Goal: Ask a question: Seek information or help from site administrators or community

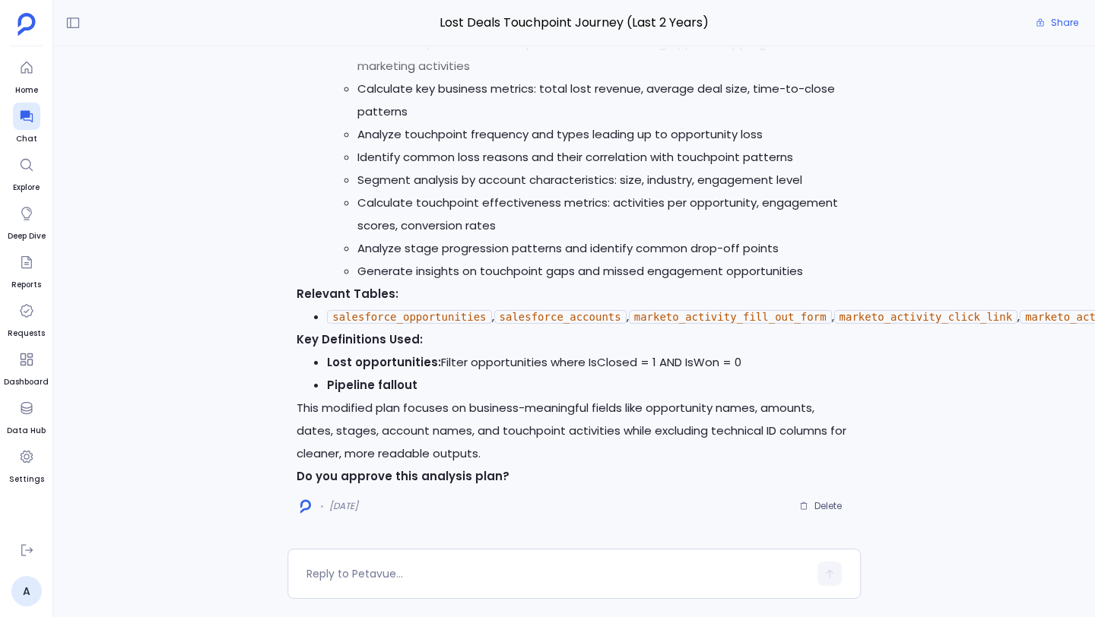
scroll to position [-3641, 0]
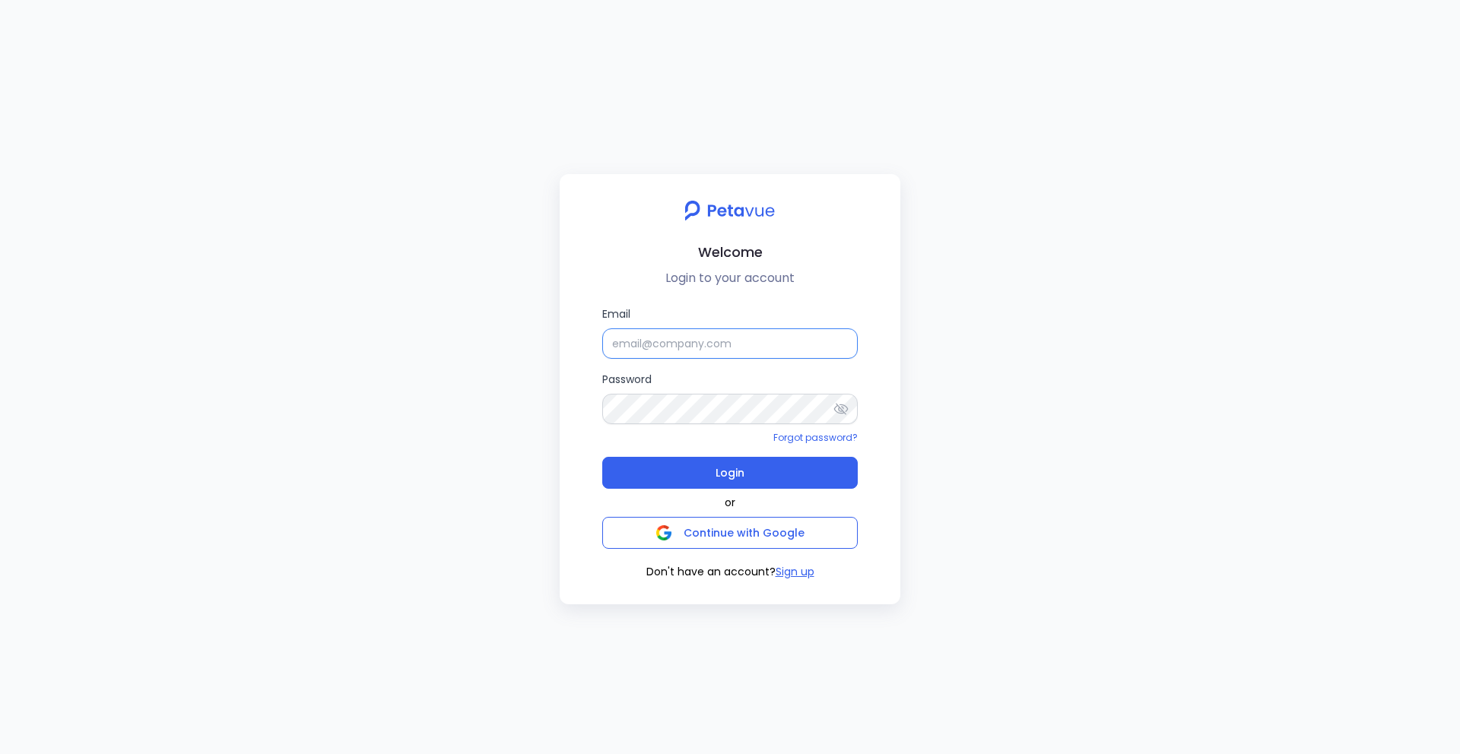
click at [665, 342] on input "Email" at bounding box center [729, 343] width 255 height 30
type input "ijas+sp@petavue.com"
click at [746, 483] on button "Login" at bounding box center [729, 473] width 255 height 32
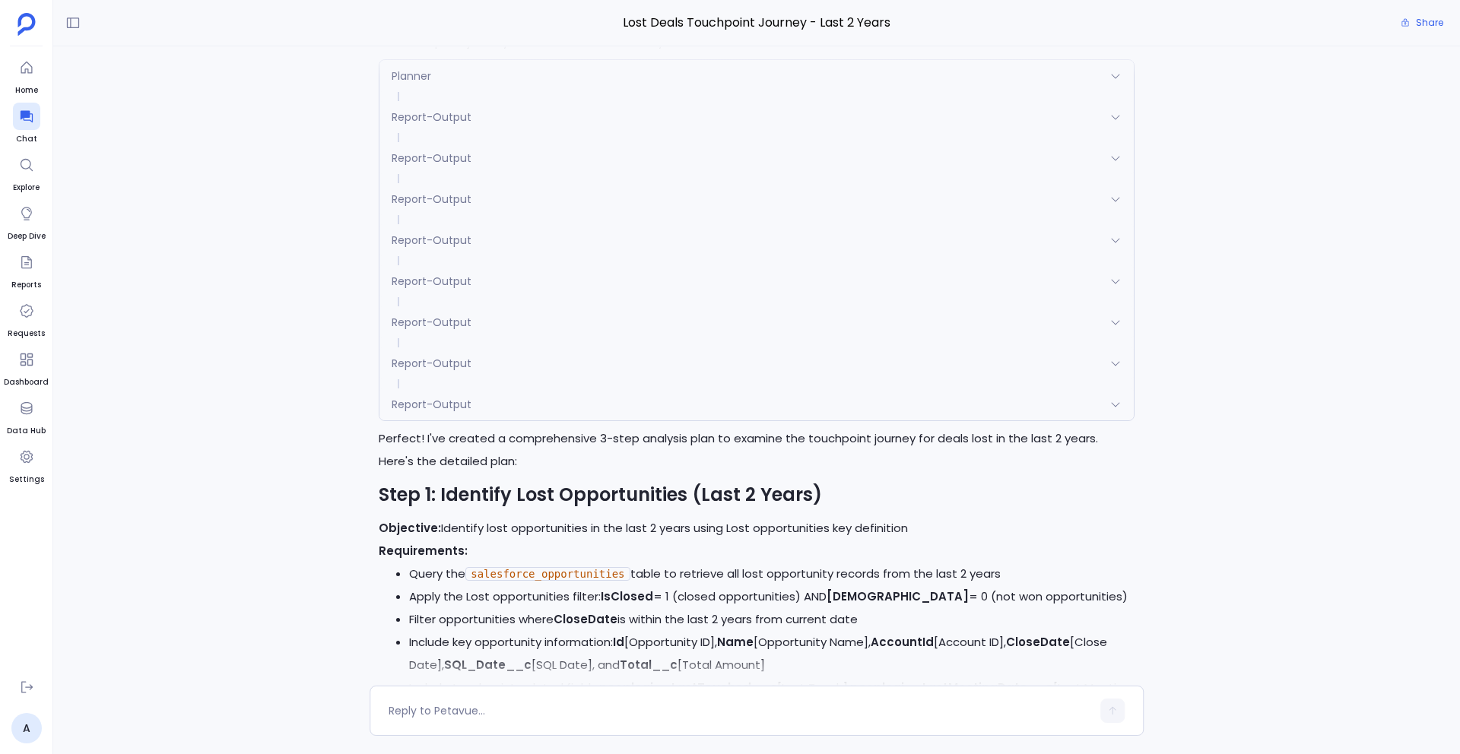
scroll to position [-5150, 0]
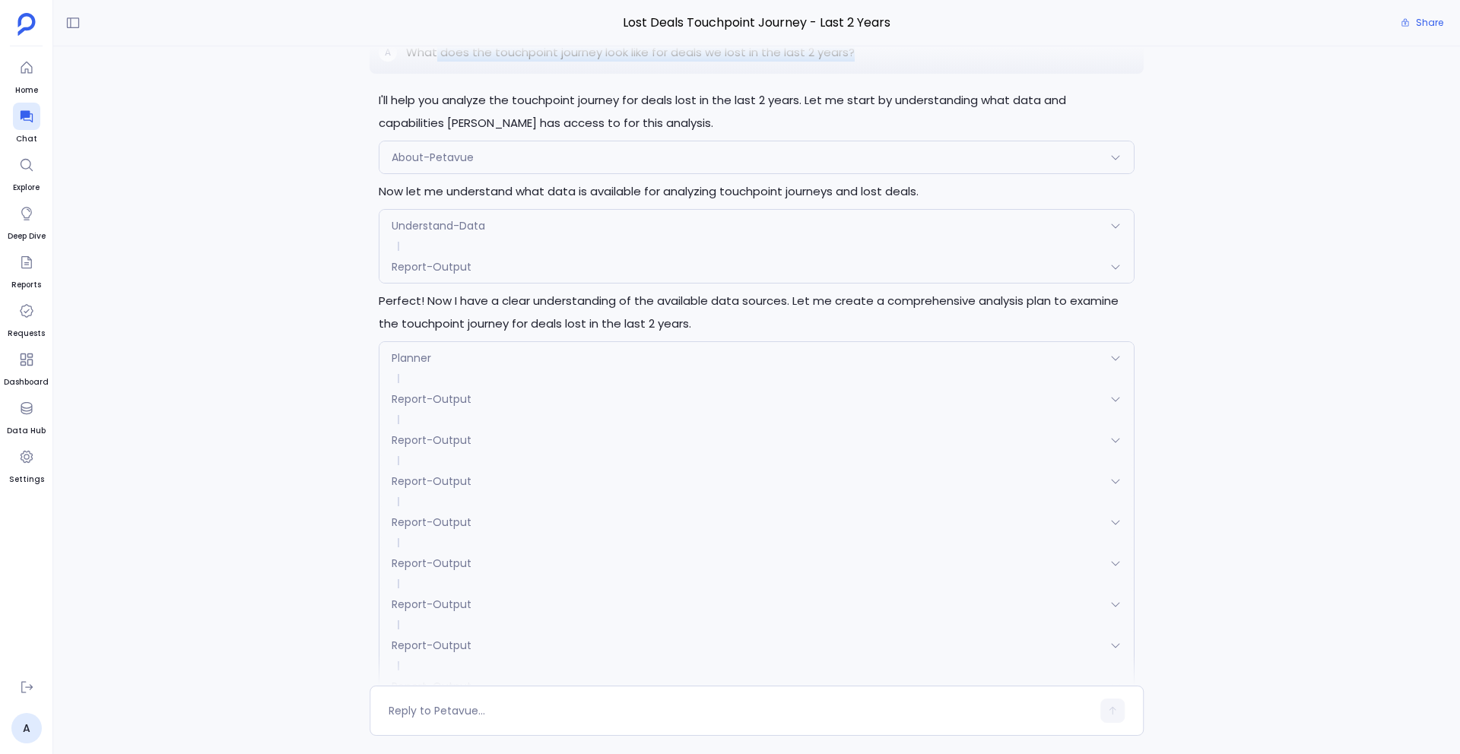
drag, startPoint x: 436, startPoint y: 90, endPoint x: 877, endPoint y: 103, distance: 441.1
click at [877, 74] on div "A What does the touchpoint journey look like for deals we lost in the last 2 ye…" at bounding box center [756, 52] width 774 height 43
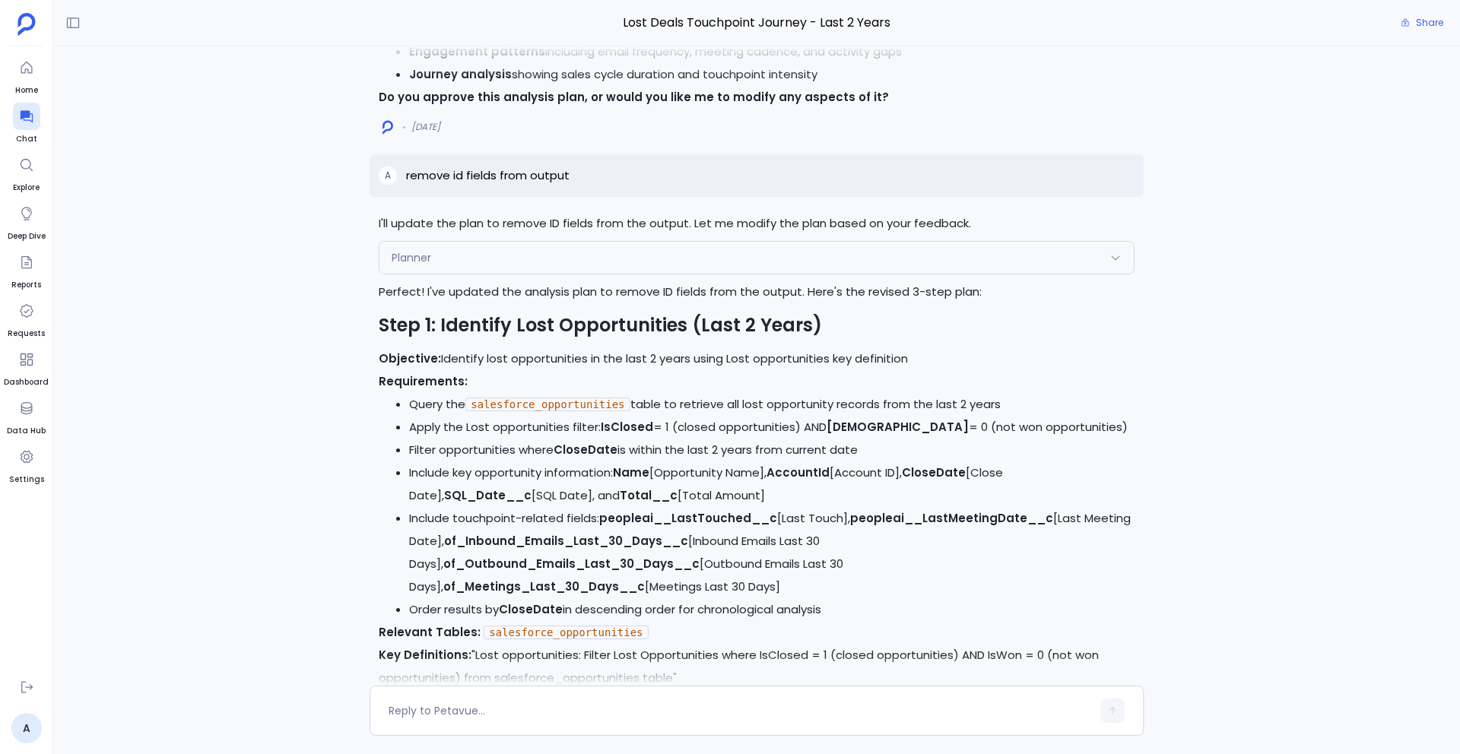
scroll to position [-3314, 0]
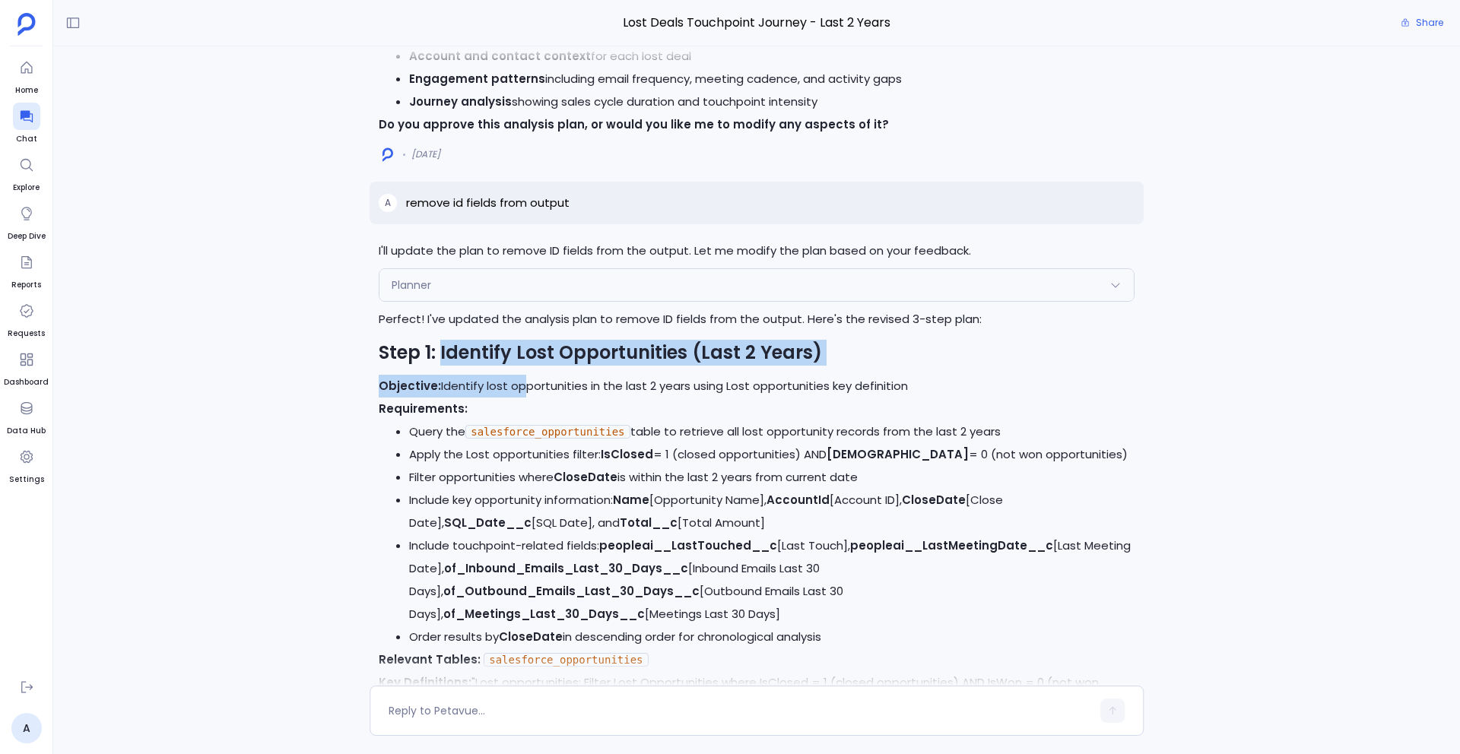
drag, startPoint x: 439, startPoint y: 380, endPoint x: 520, endPoint y: 402, distance: 84.3
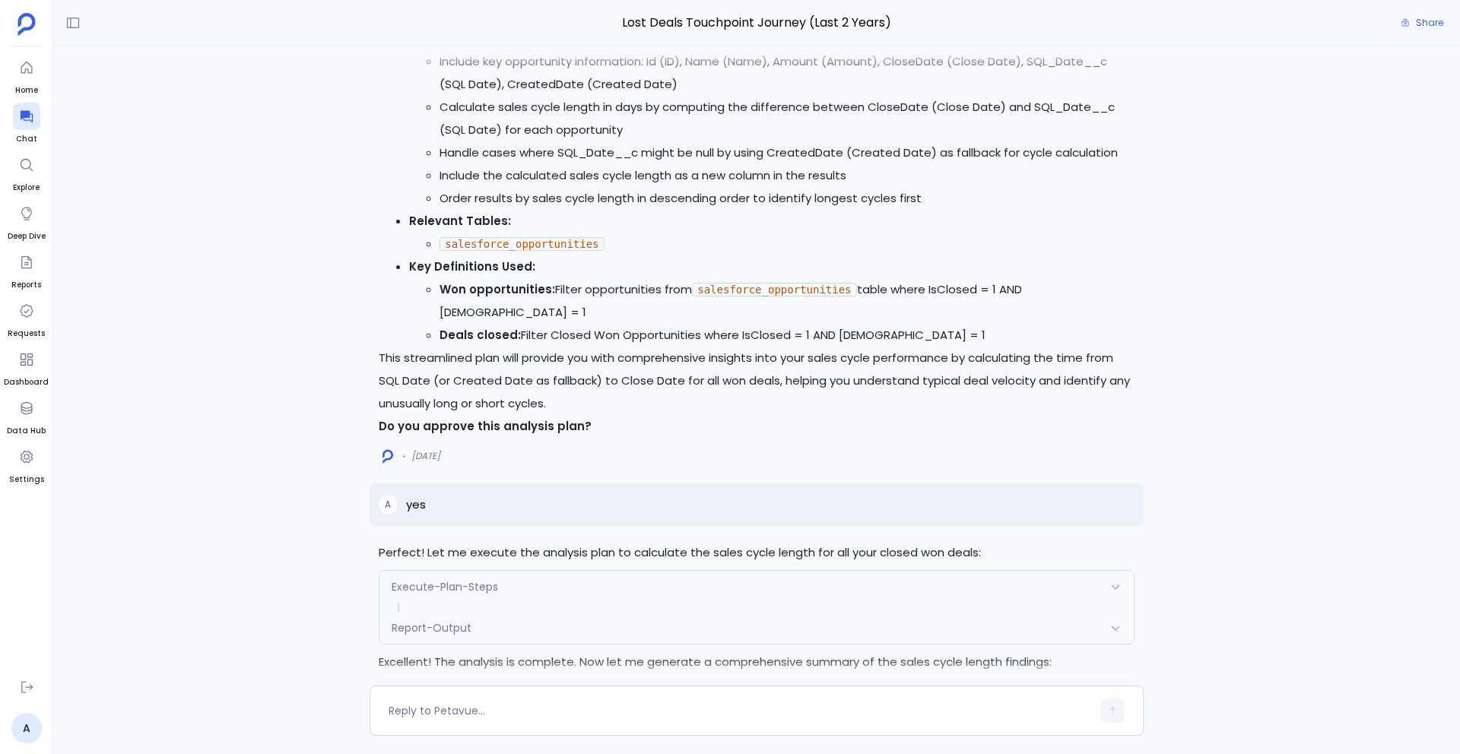
scroll to position [-3547, 0]
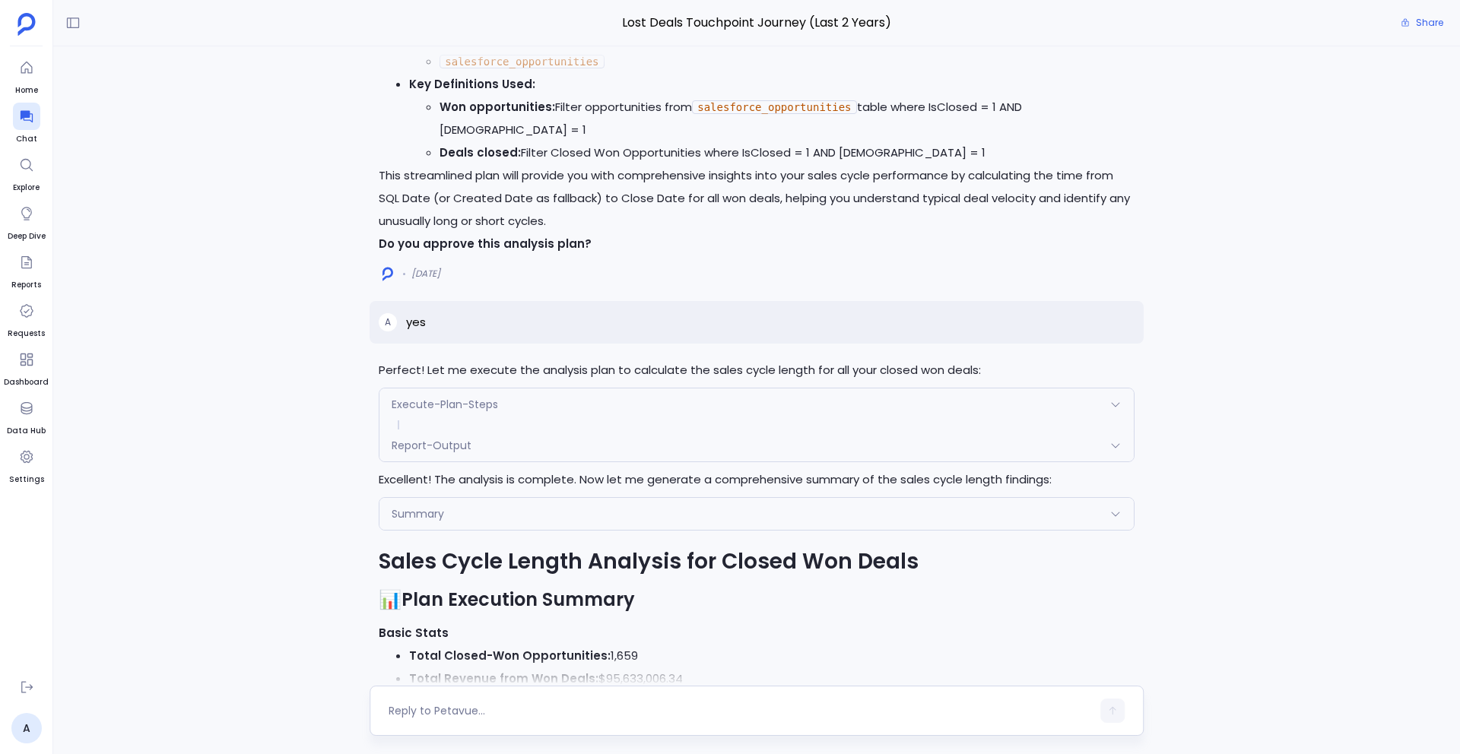
click at [452, 710] on textarea at bounding box center [739, 710] width 702 height 15
click at [487, 710] on textarea "can you create" at bounding box center [739, 710] width 702 height 15
type textarea "can you create an executive summary using artifact"
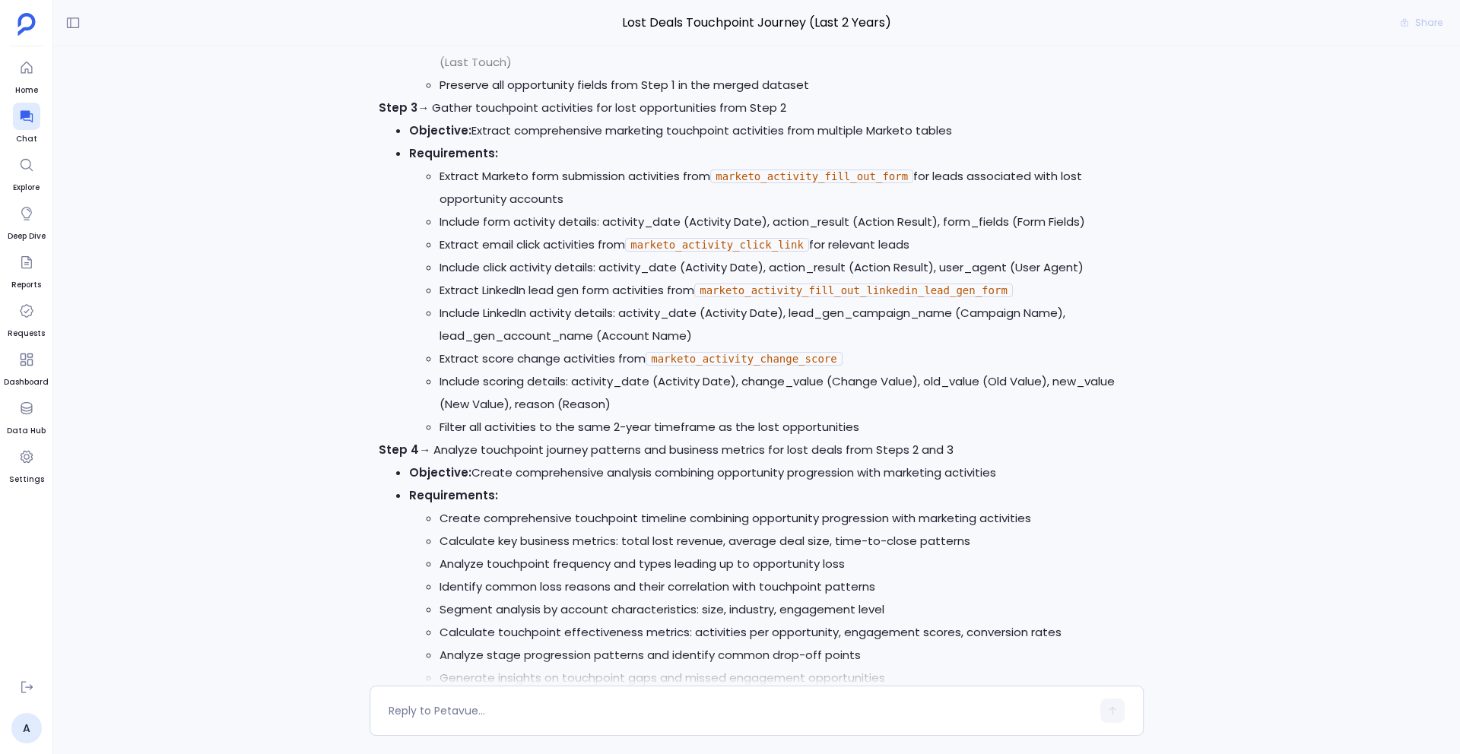
scroll to position [0, 0]
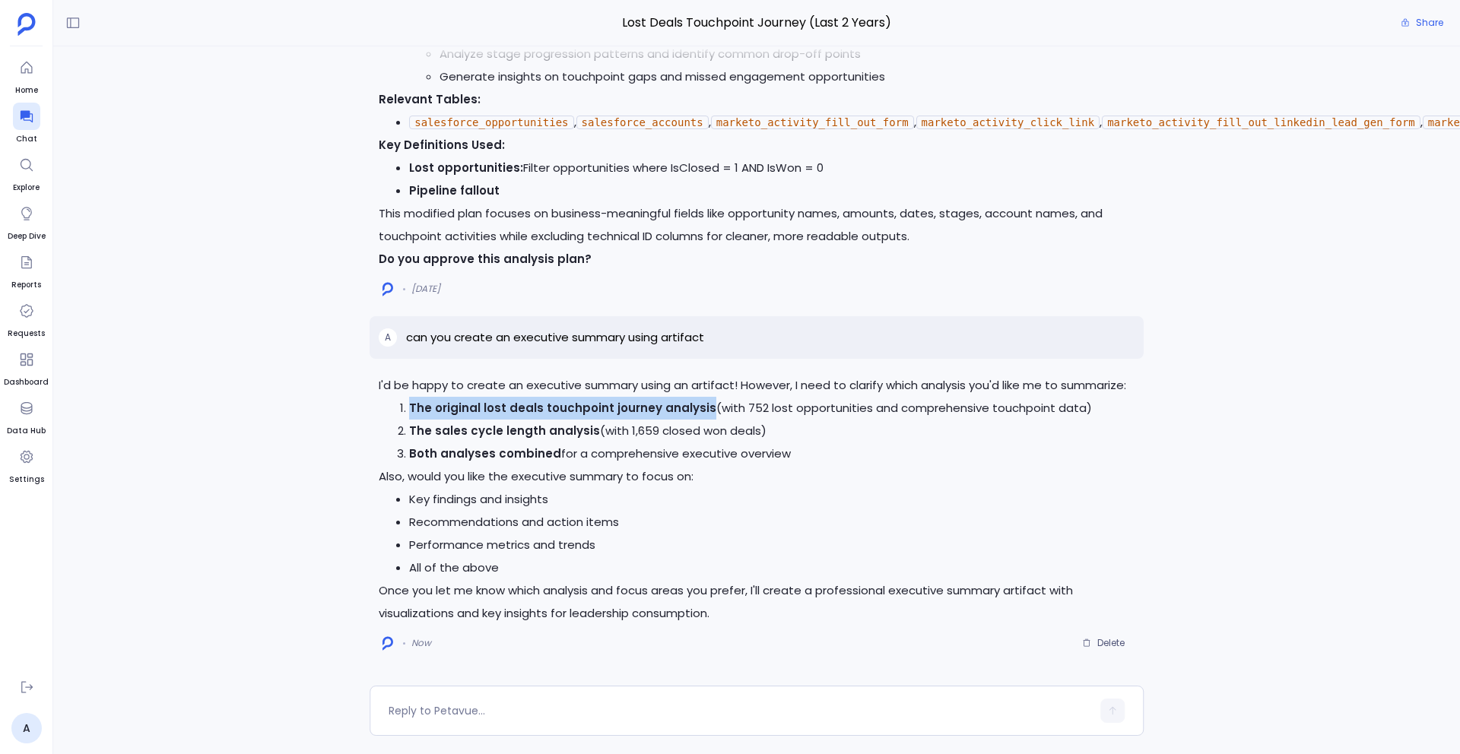
drag, startPoint x: 411, startPoint y: 410, endPoint x: 701, endPoint y: 411, distance: 290.4
click at [701, 411] on li "The original lost deals touchpoint journey analysis (with 752 lost opportunitie…" at bounding box center [771, 408] width 725 height 23
copy strong "The original lost deals touchpoint journey analysis"
click at [474, 706] on textarea at bounding box center [739, 710] width 702 height 15
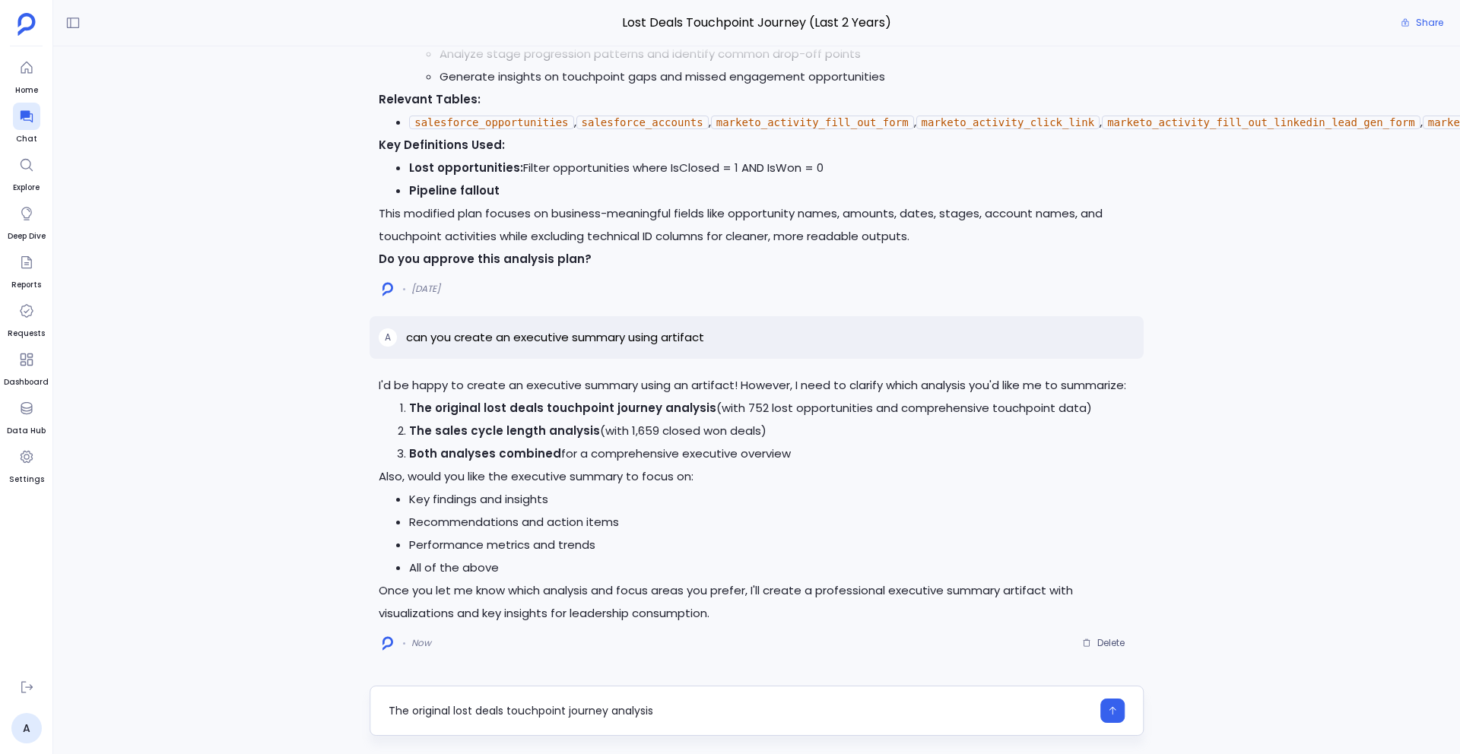
type textarea "The original lost deals touchpoint journey analysis"
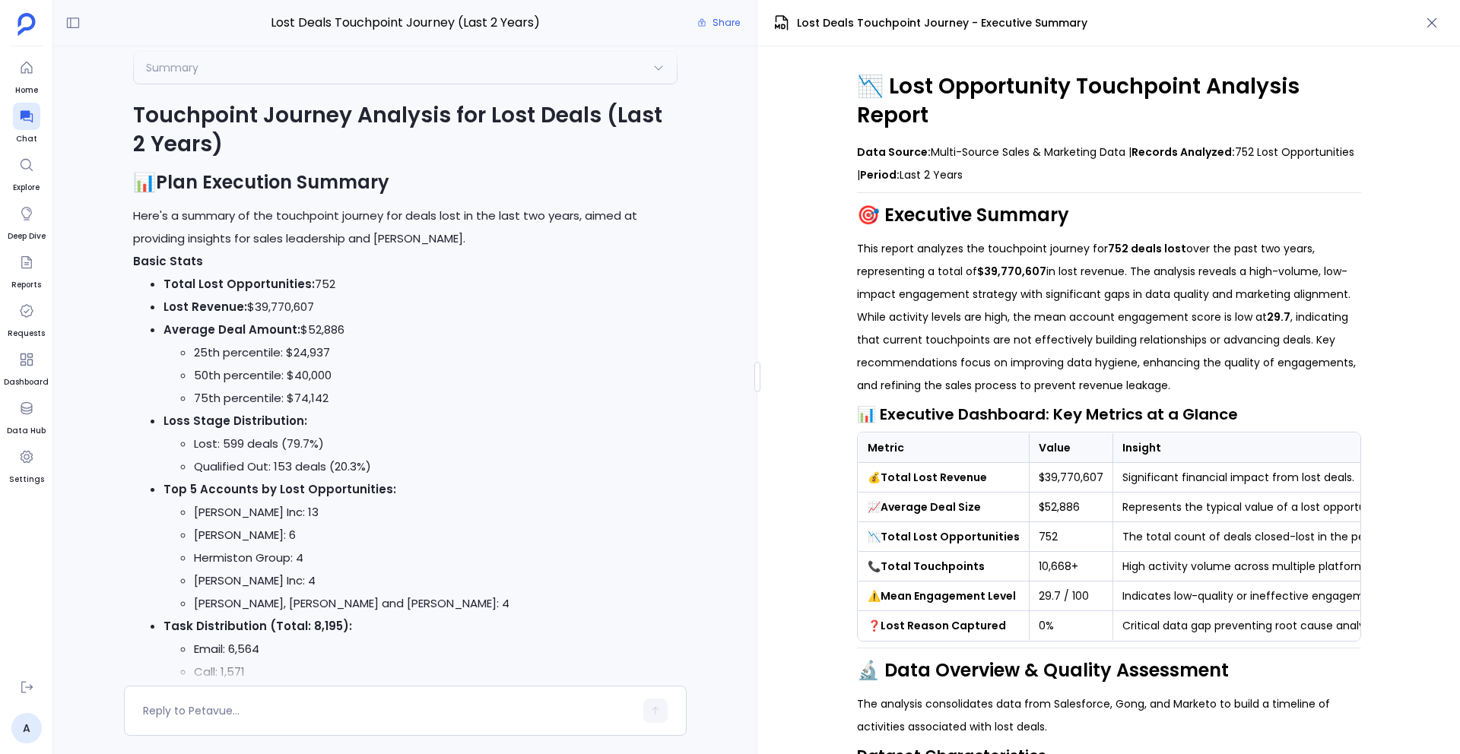
click at [280, 378] on li "50th percentile: $40,000" at bounding box center [436, 375] width 484 height 23
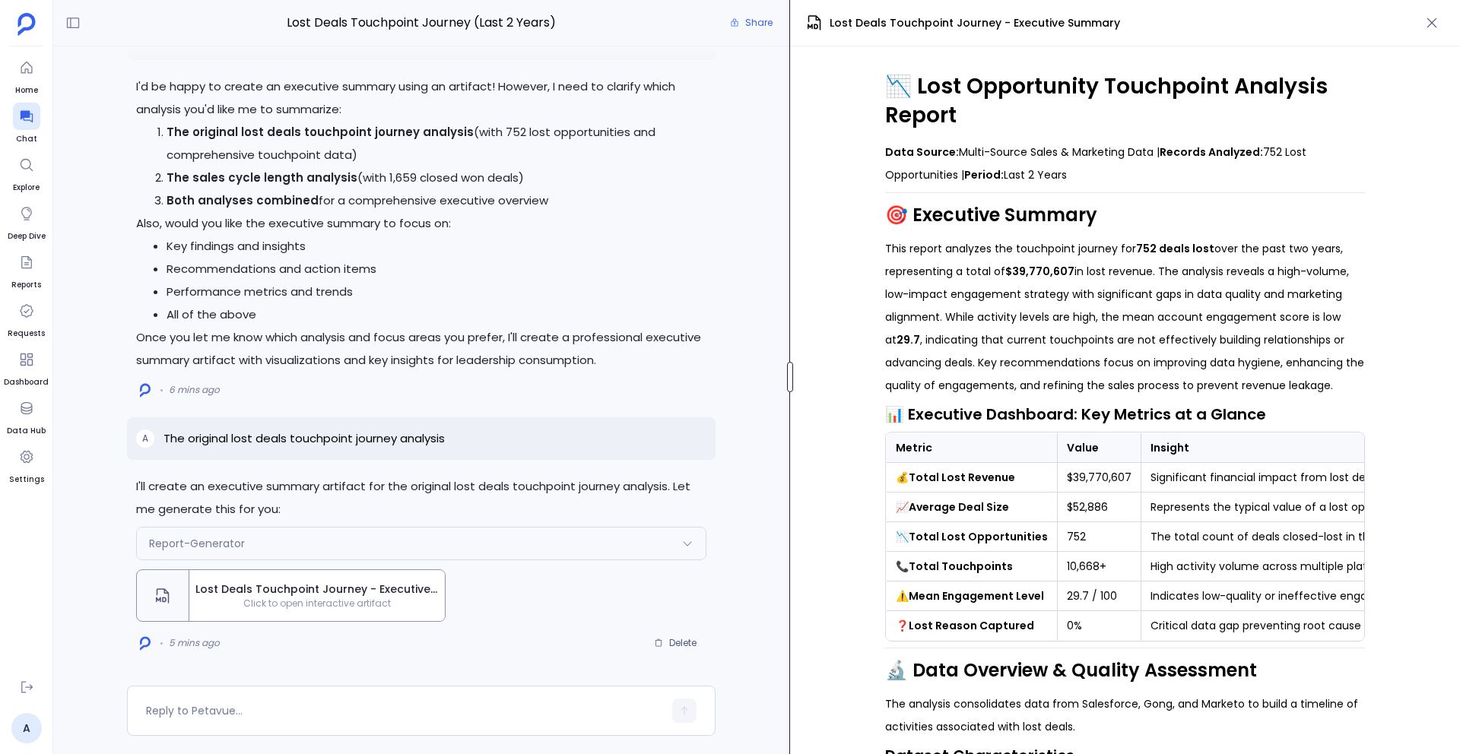
click at [789, 370] on div at bounding box center [790, 377] width 6 height 30
click at [1433, 21] on icon "button" at bounding box center [1432, 23] width 10 height 10
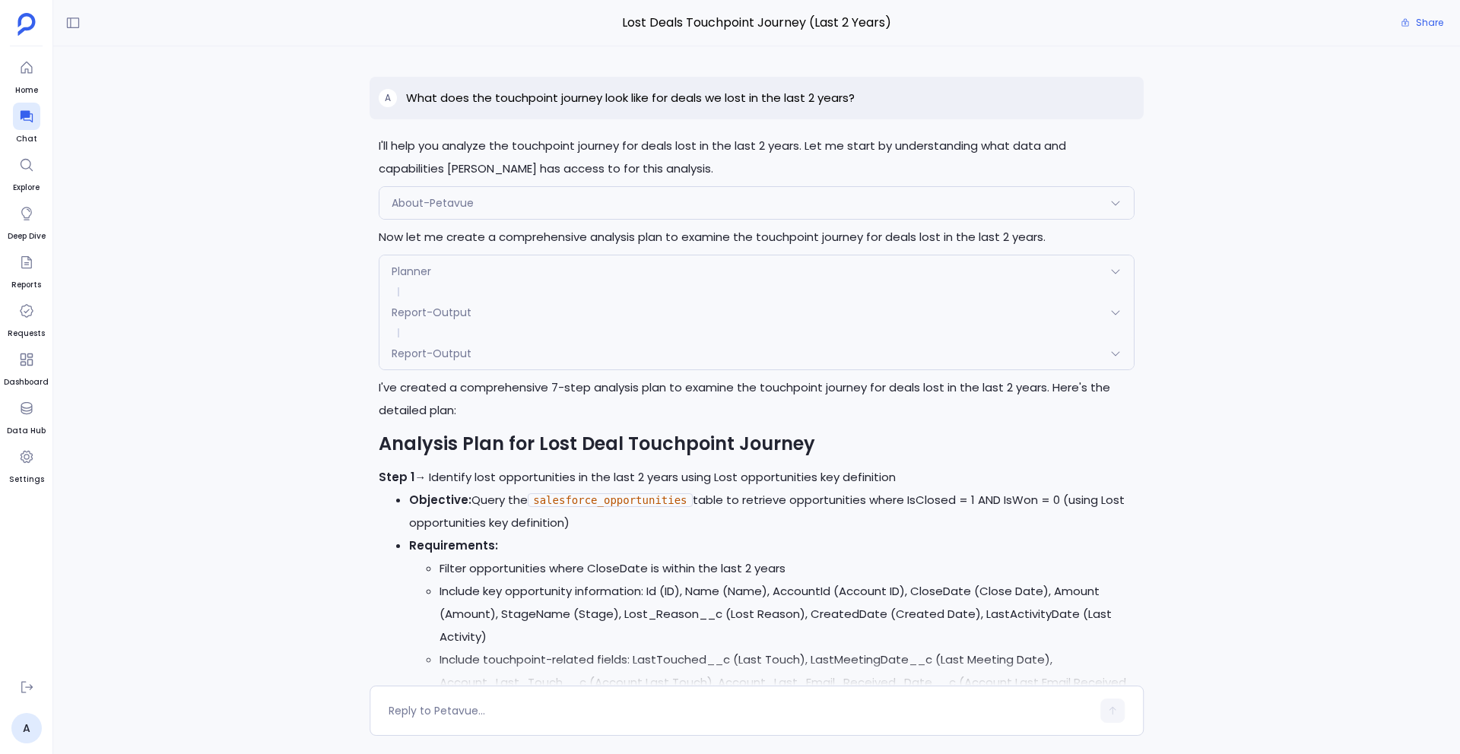
scroll to position [-10847, 0]
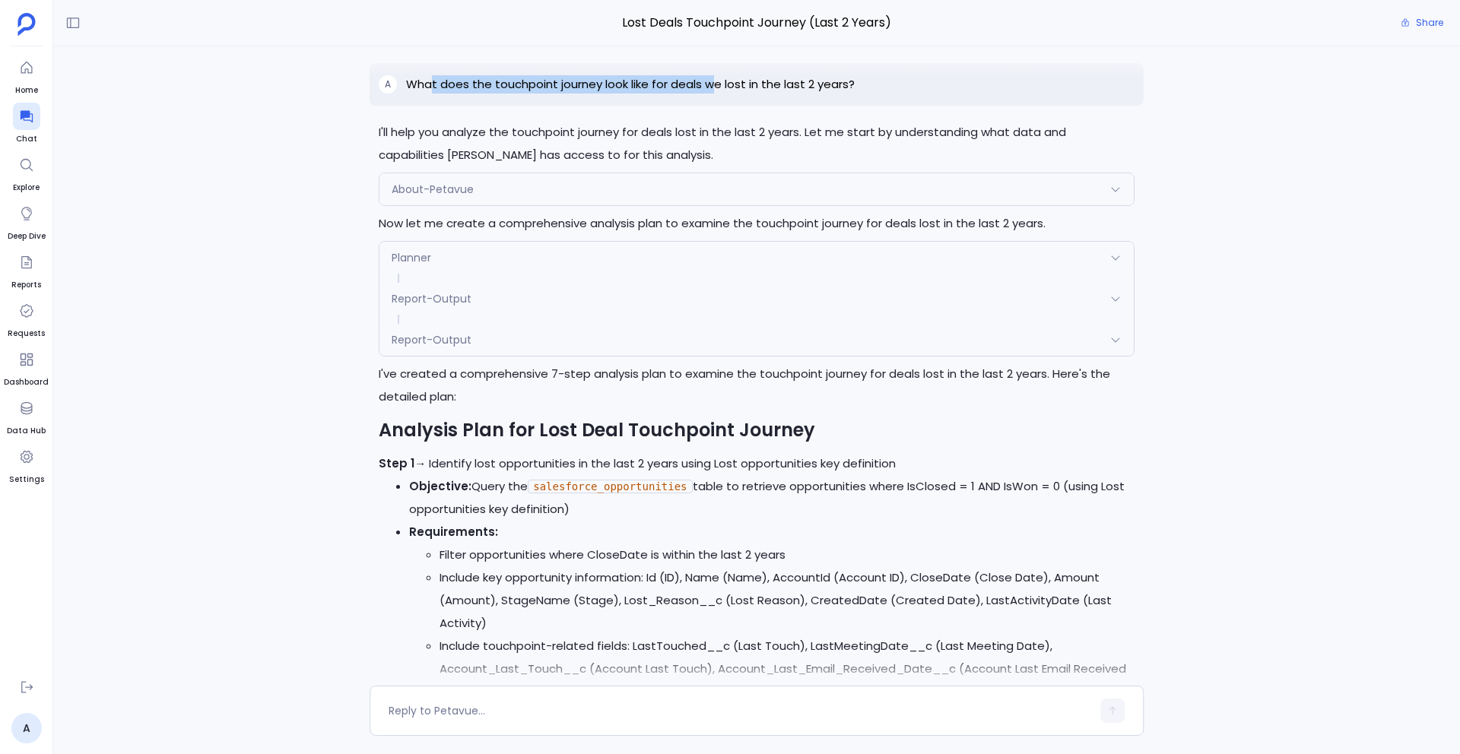
drag, startPoint x: 430, startPoint y: 81, endPoint x: 714, endPoint y: 81, distance: 284.3
click at [714, 81] on p "What does the touchpoint journey look like for deals we lost in the last 2 year…" at bounding box center [630, 84] width 449 height 18
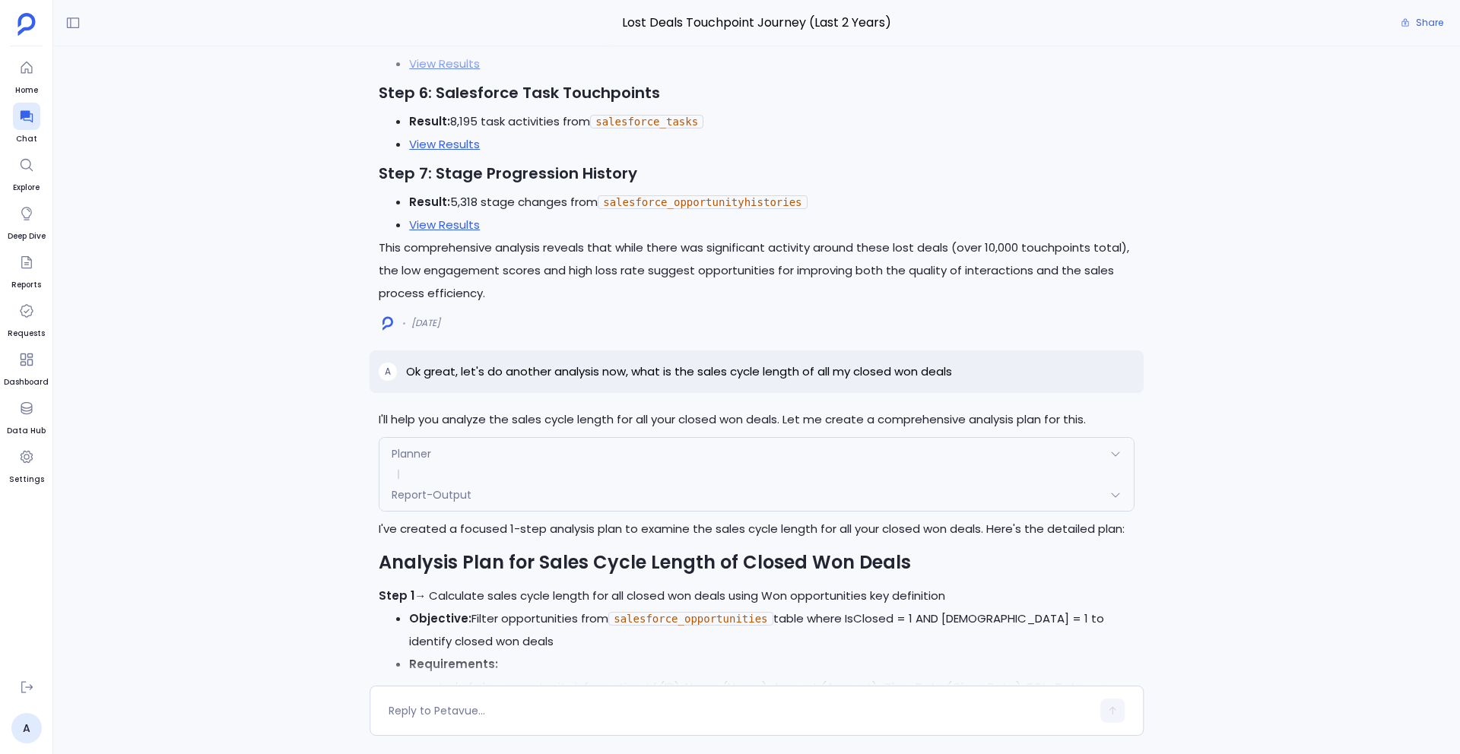
scroll to position [-4853, 0]
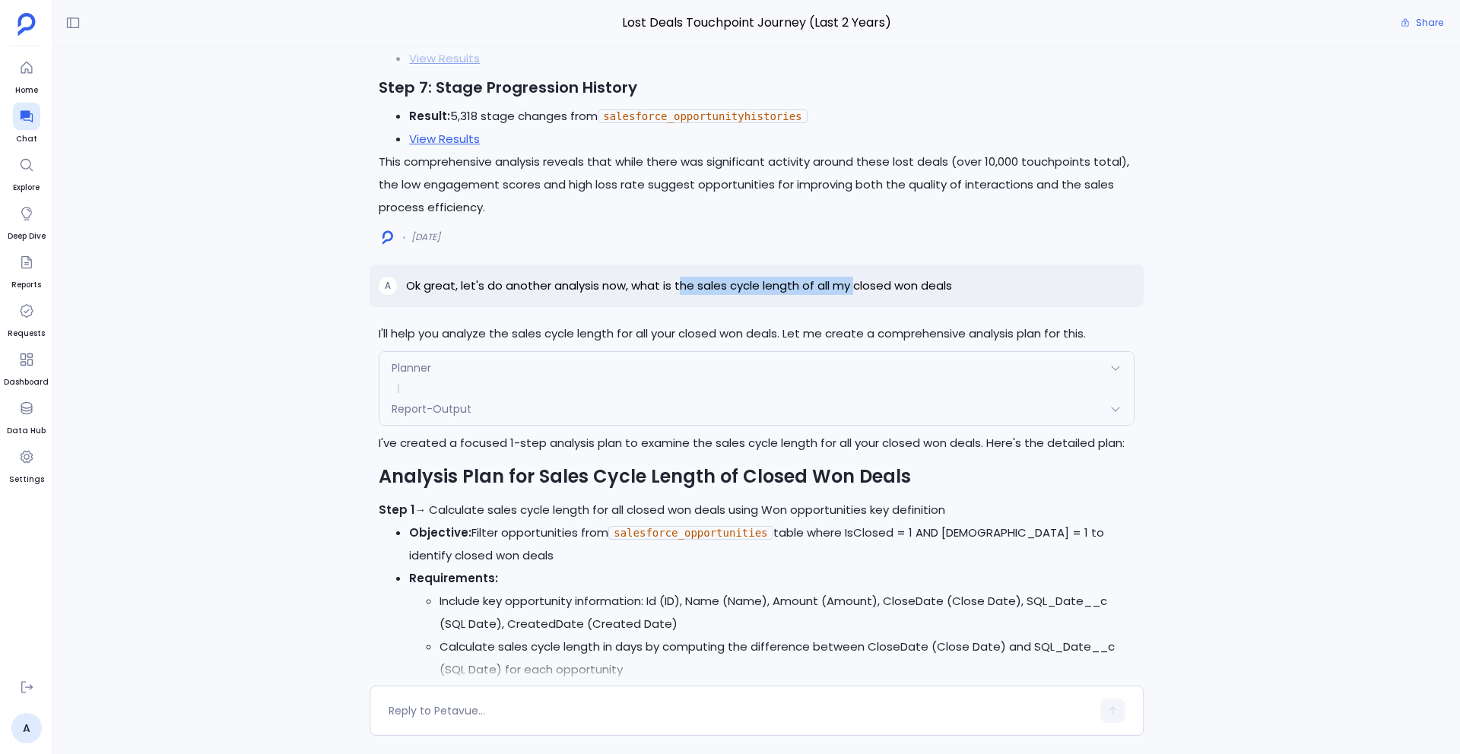
drag, startPoint x: 680, startPoint y: 286, endPoint x: 857, endPoint y: 285, distance: 177.1
click at [857, 286] on p "Ok great, let's do another analysis now, what is the sales cycle length of all …" at bounding box center [679, 286] width 546 height 18
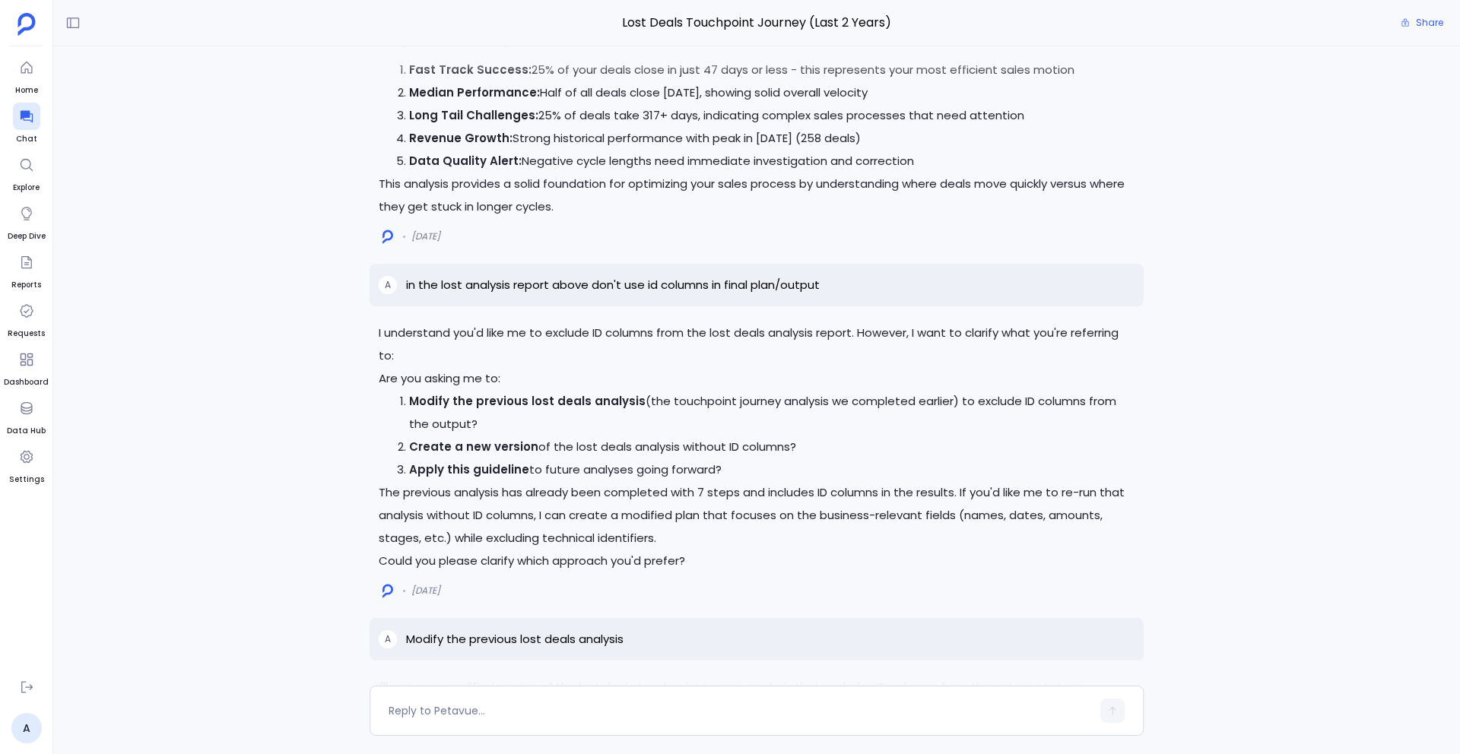
scroll to position [-2307, 0]
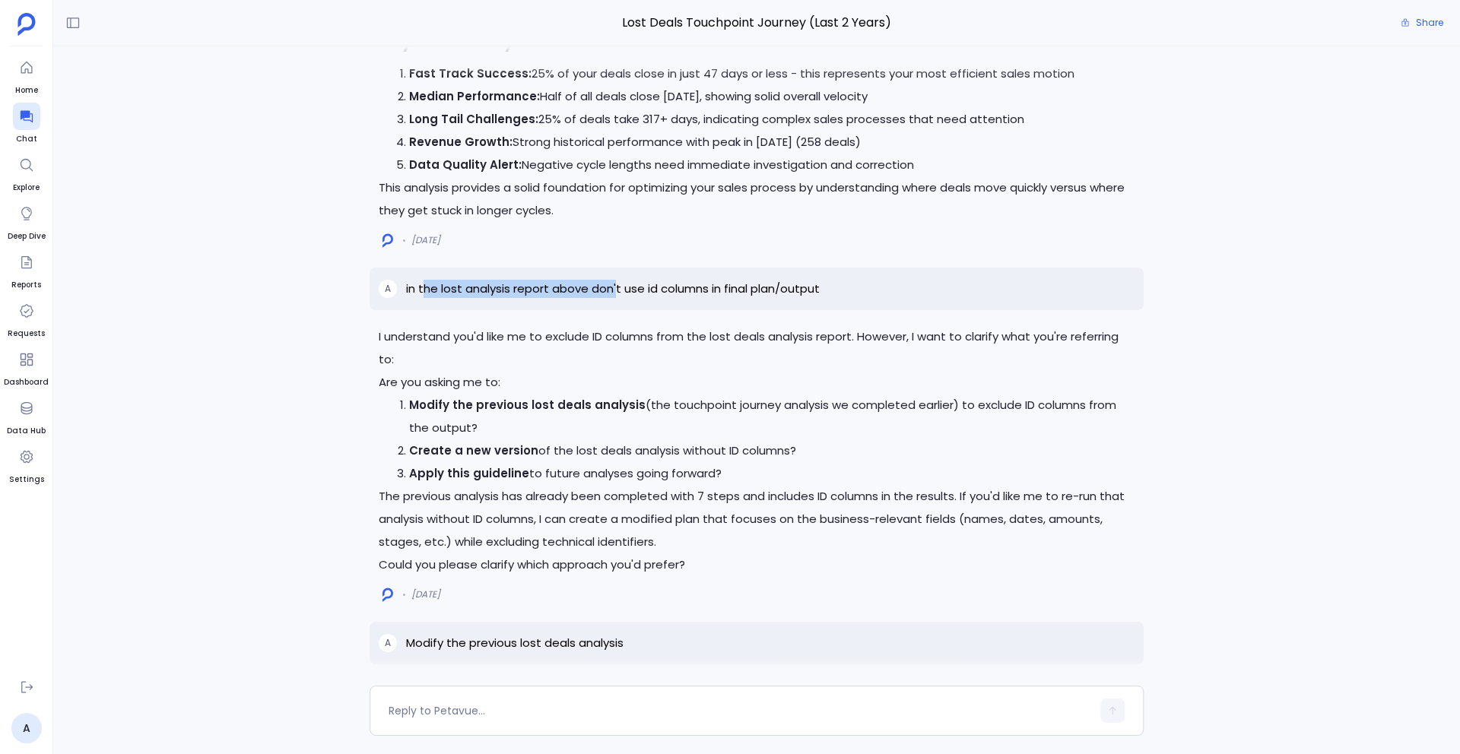
drag, startPoint x: 426, startPoint y: 261, endPoint x: 616, endPoint y: 269, distance: 189.5
click at [616, 280] on p "in the lost analysis report above don't use id columns in final plan/output" at bounding box center [613, 289] width 414 height 18
click at [544, 280] on p "in the lost analysis report above don't use id columns in final plan/output" at bounding box center [613, 289] width 414 height 18
drag, startPoint x: 459, startPoint y: 269, endPoint x: 492, endPoint y: 269, distance: 32.7
click at [492, 280] on p "in the lost analysis report above don't use id columns in final plan/output" at bounding box center [613, 289] width 414 height 18
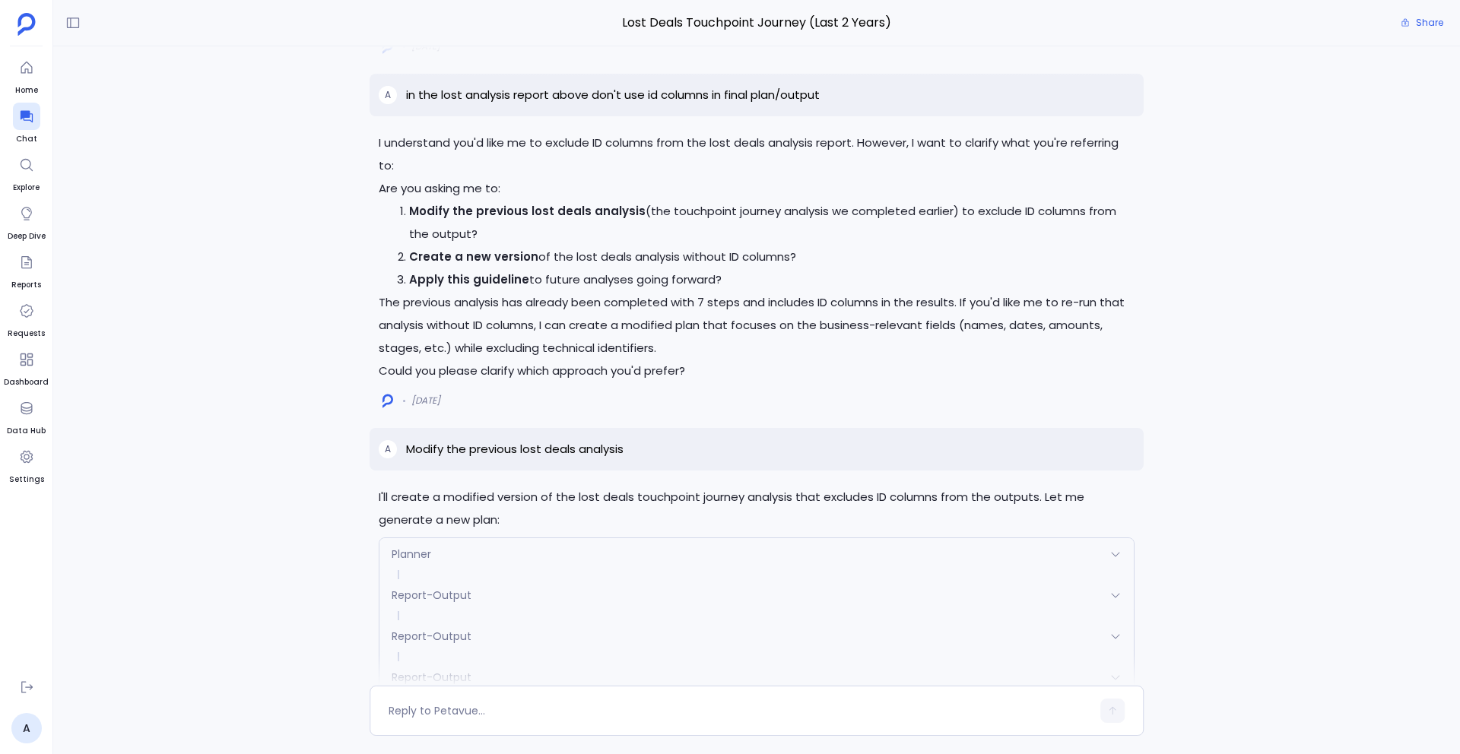
scroll to position [-2138, 0]
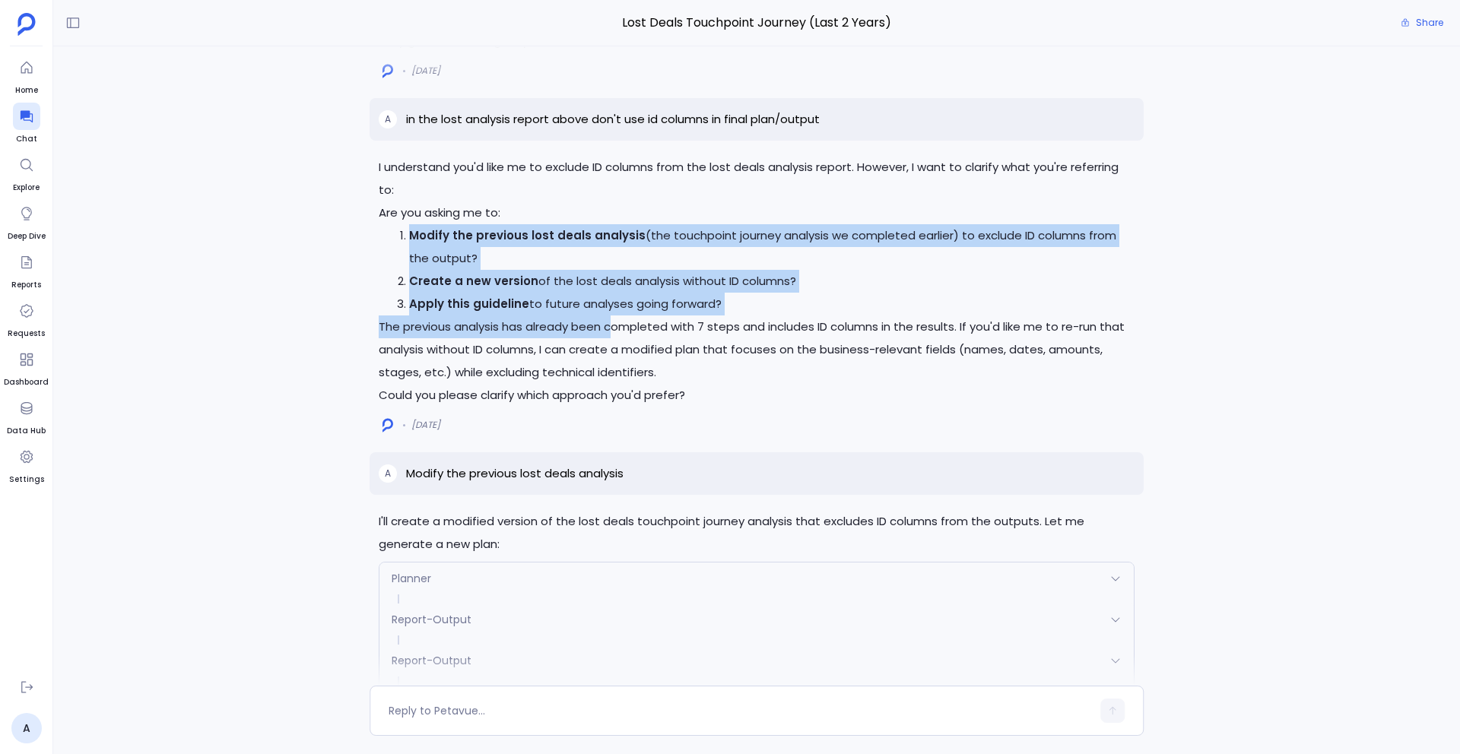
drag, startPoint x: 404, startPoint y: 208, endPoint x: 615, endPoint y: 293, distance: 226.9
click at [615, 293] on div "I understand you'd like me to exclude ID columns from the lost deals analysis r…" at bounding box center [757, 281] width 756 height 251
click at [442, 227] on strong "Modify the previous lost deals analysis" at bounding box center [527, 235] width 236 height 16
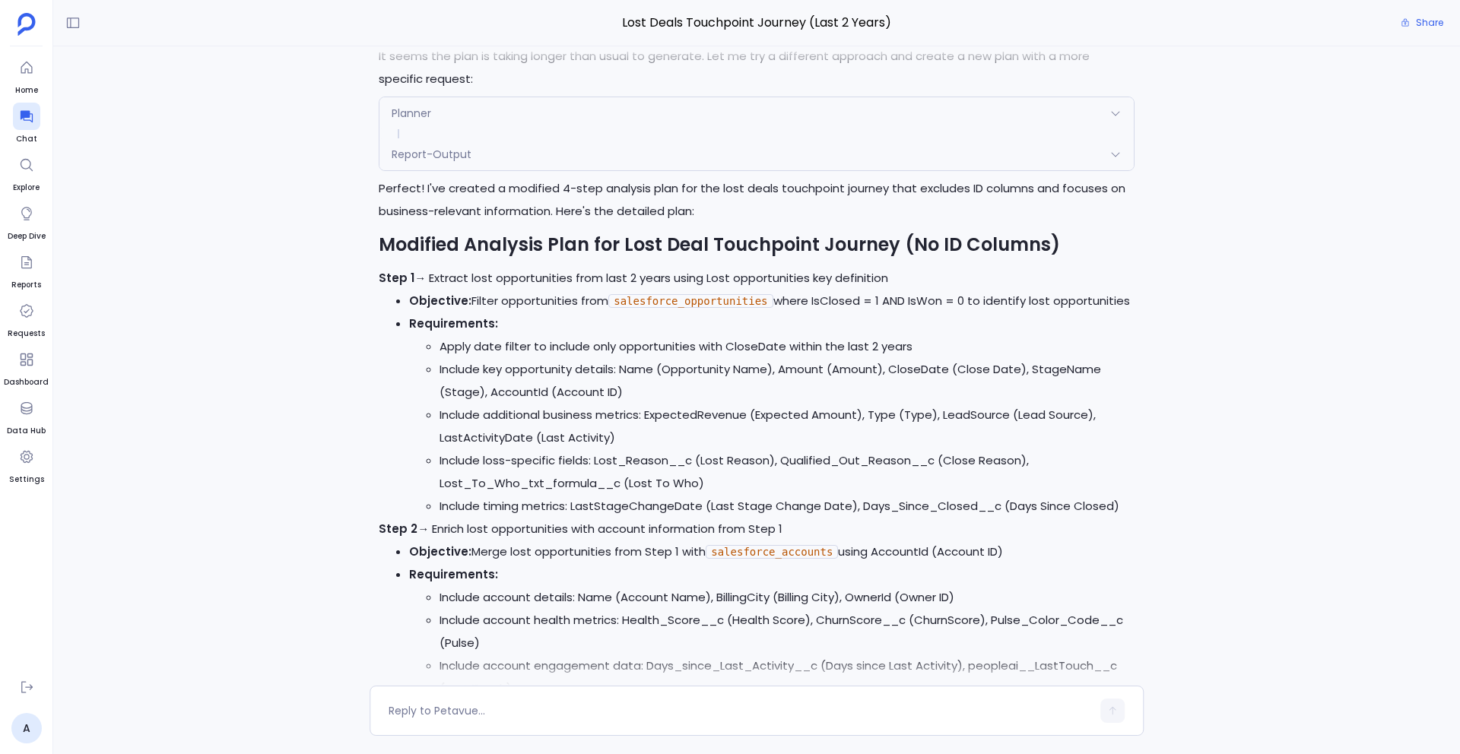
scroll to position [-1386, 0]
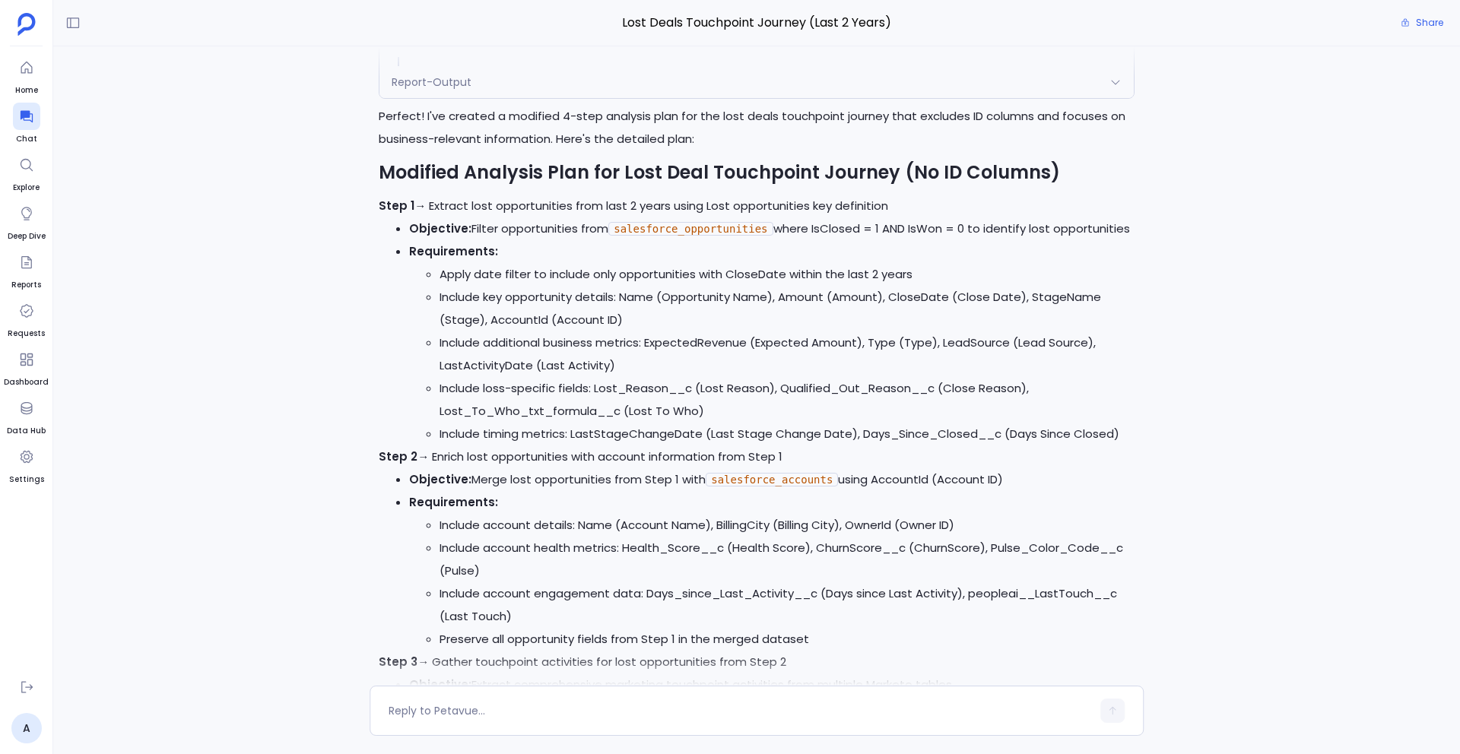
click at [387, 160] on h2 "Modified Analysis Plan for Lost Deal Touchpoint Journey (No ID Columns)" at bounding box center [757, 173] width 756 height 26
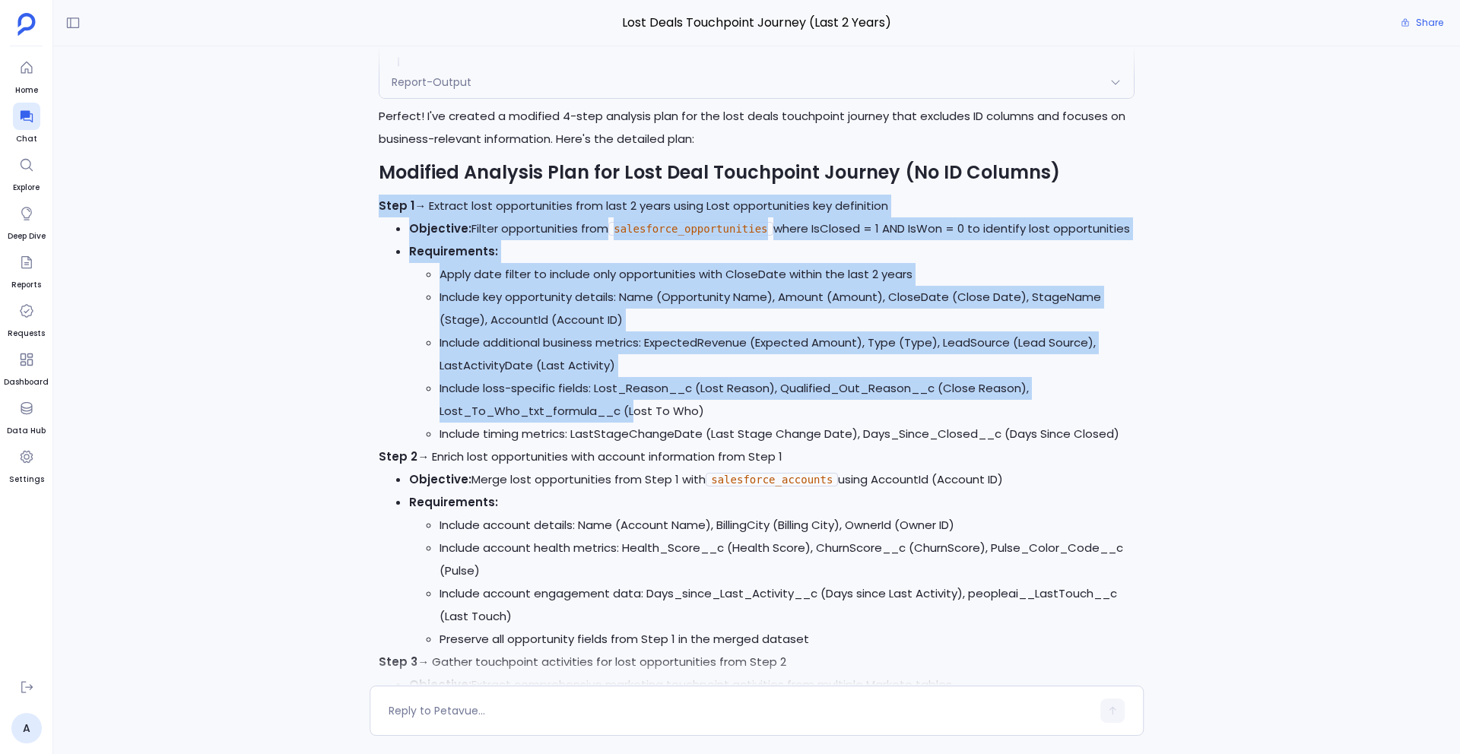
drag, startPoint x: 381, startPoint y: 180, endPoint x: 629, endPoint y: 395, distance: 328.2
click at [629, 397] on div "Perfect! I've created a modified 4-step analysis plan for the lost deals touchp…" at bounding box center [757, 765] width 756 height 1321
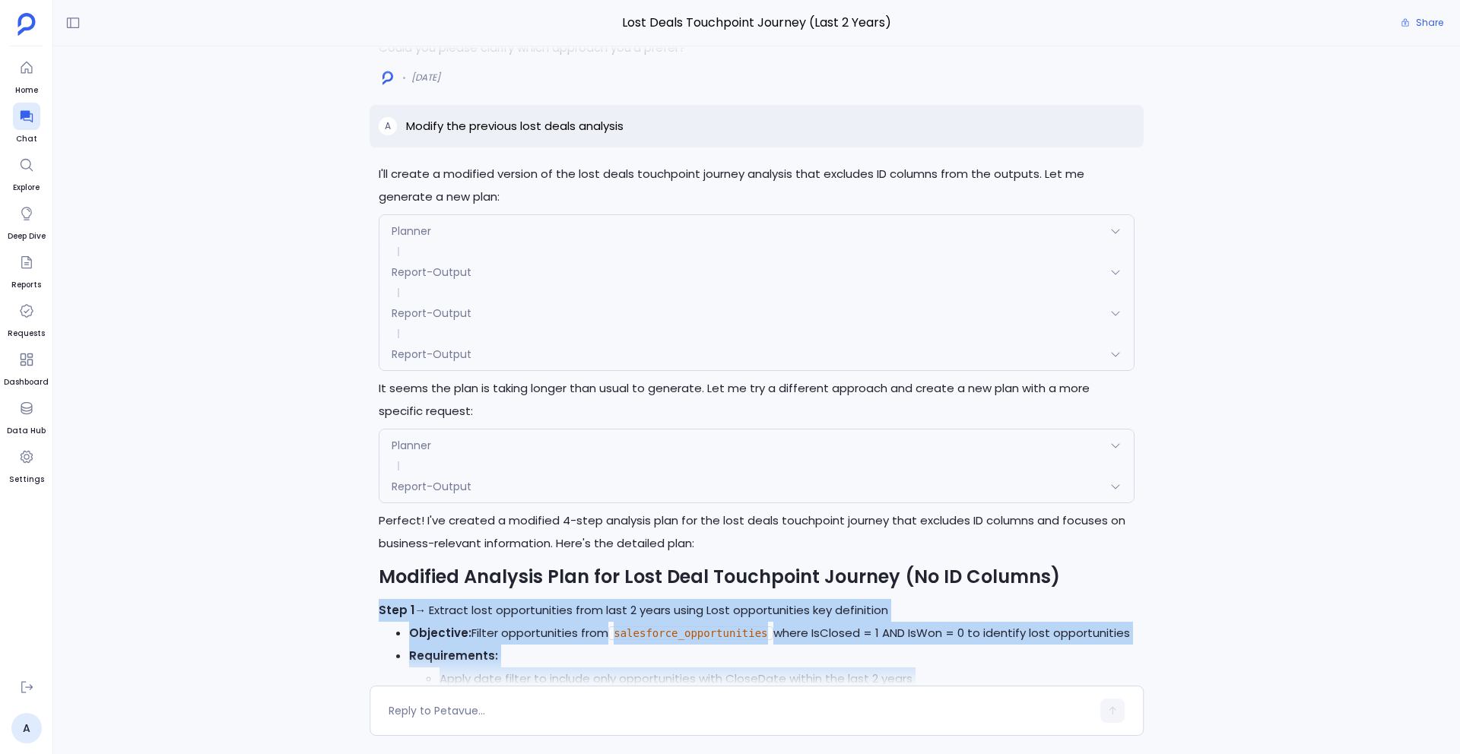
scroll to position [-1819, 0]
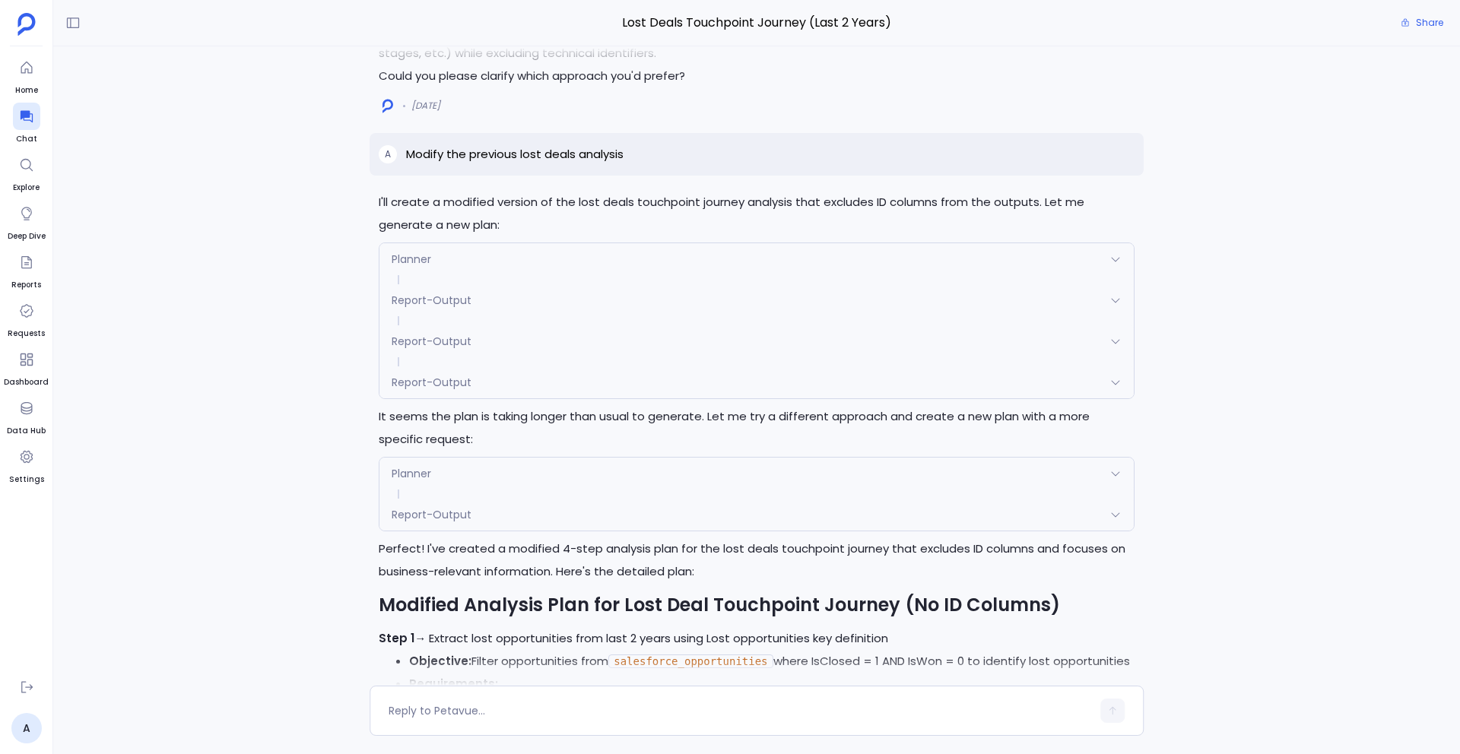
click at [572, 243] on div "Planner" at bounding box center [756, 259] width 754 height 32
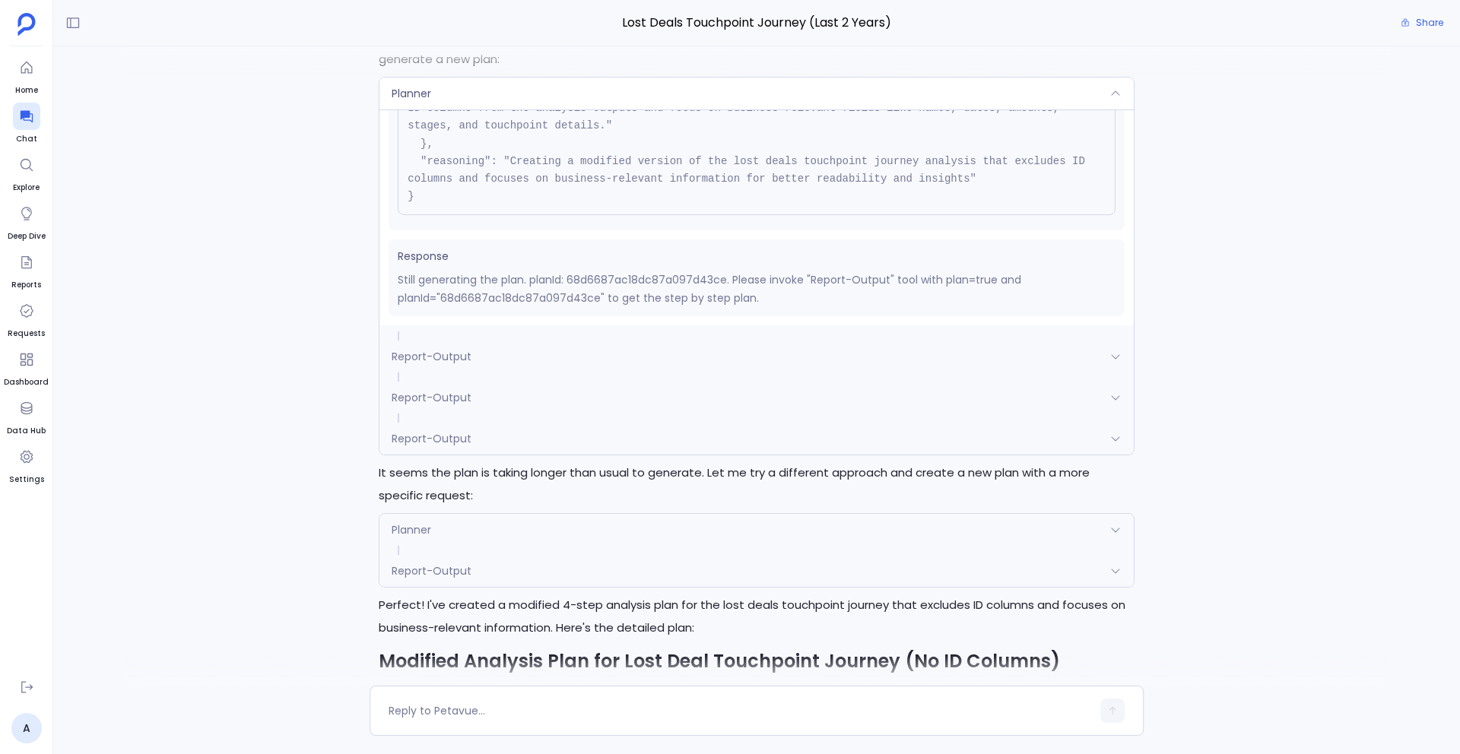
scroll to position [-1882, 0]
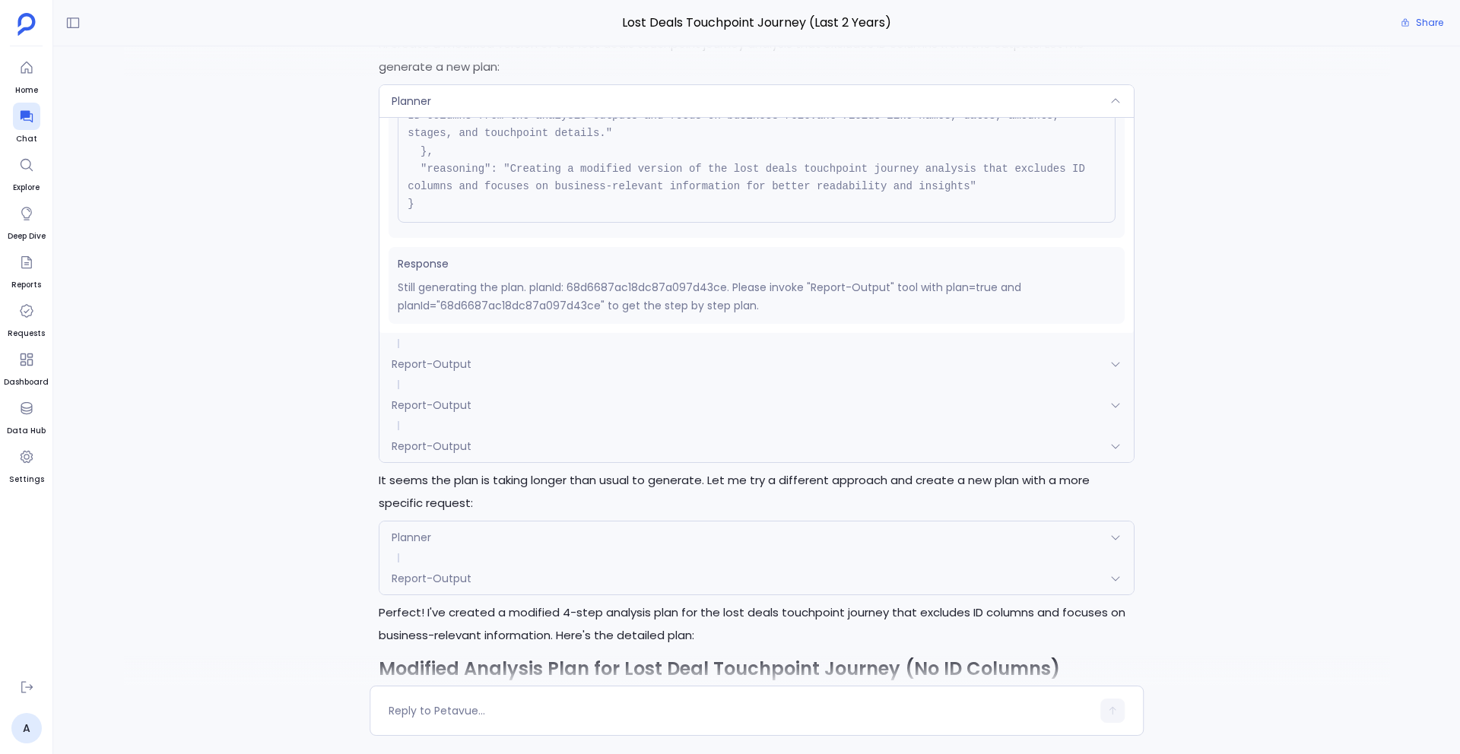
click at [442, 522] on div "Planner" at bounding box center [756, 538] width 754 height 32
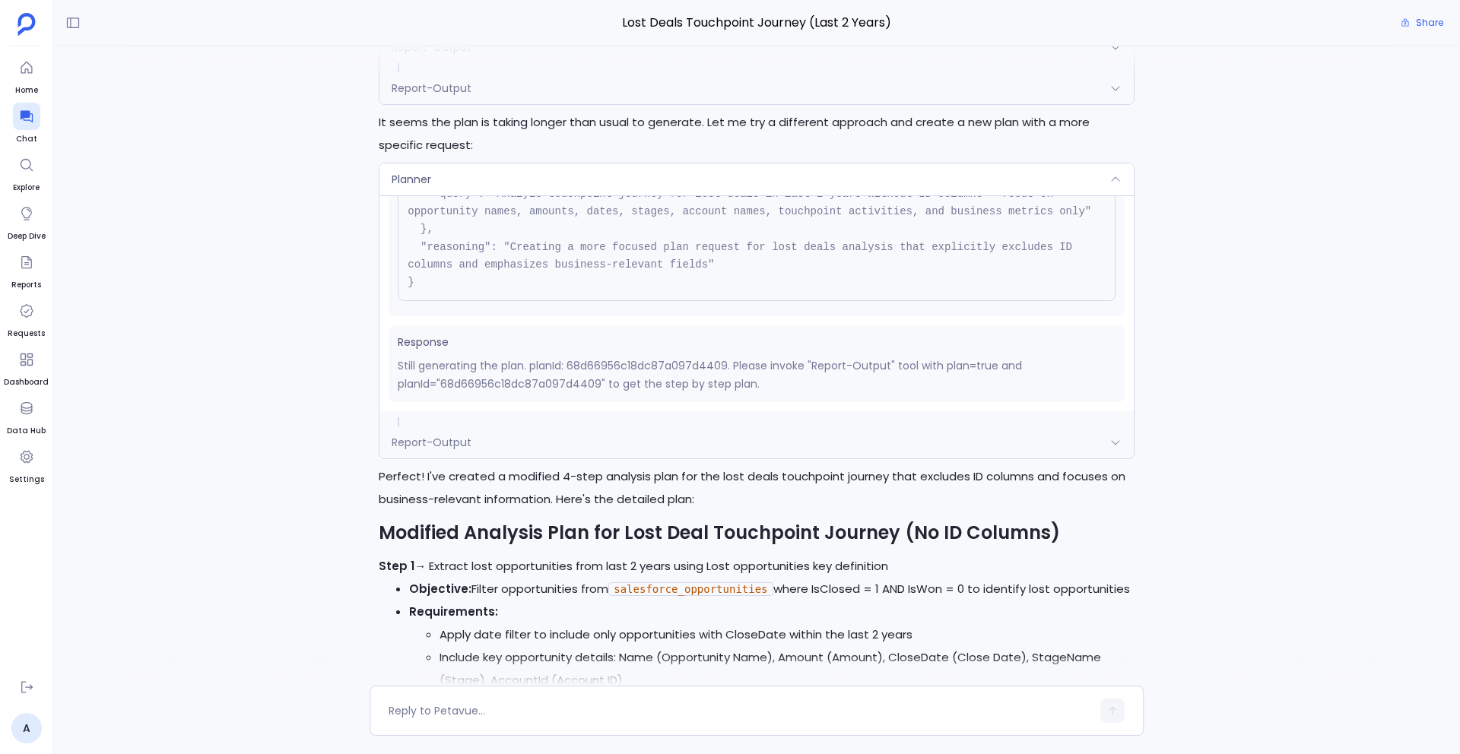
scroll to position [-1709, 0]
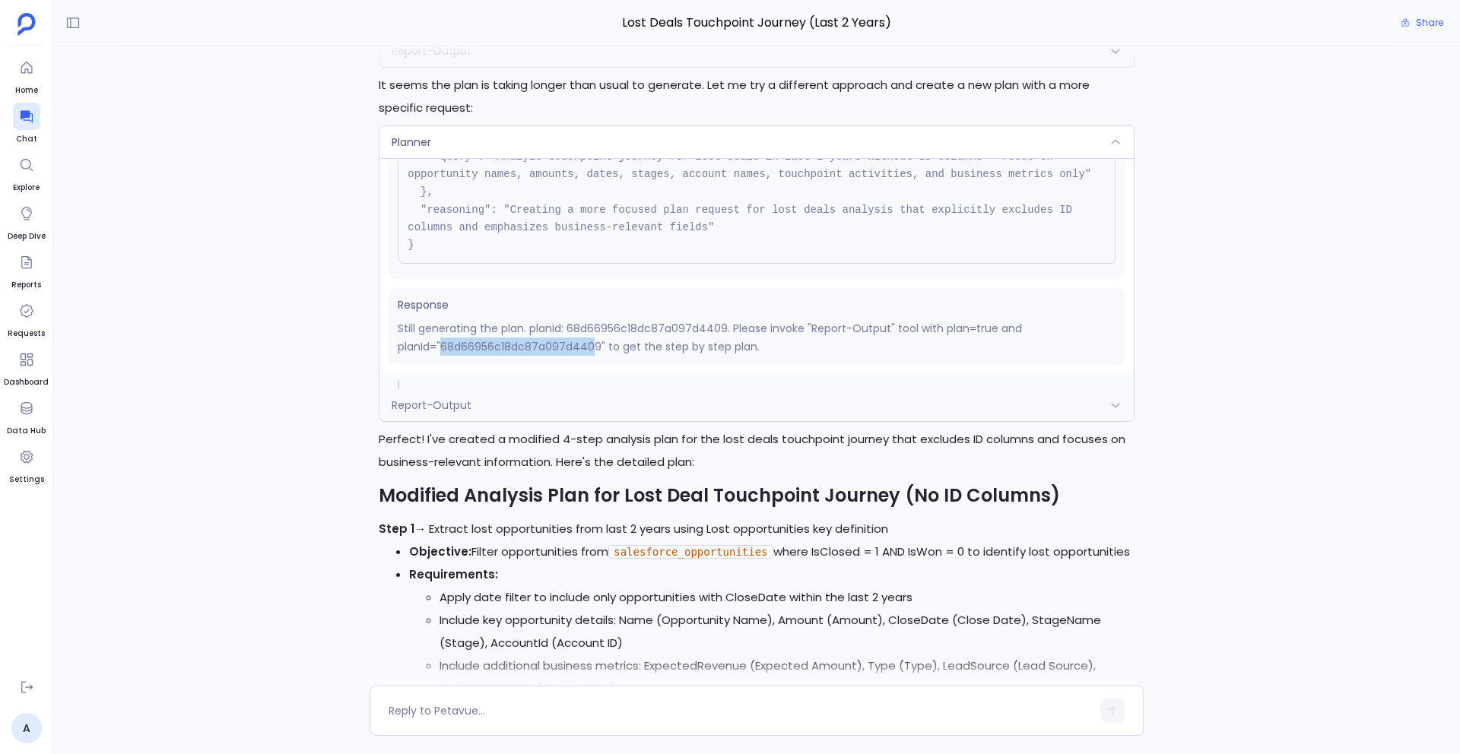
drag, startPoint x: 445, startPoint y: 325, endPoint x: 596, endPoint y: 331, distance: 151.4
click at [596, 331] on p "Still generating the plan. planId: 68d66956c18dc87a097d4409. Please invoke "Rep…" at bounding box center [757, 337] width 718 height 36
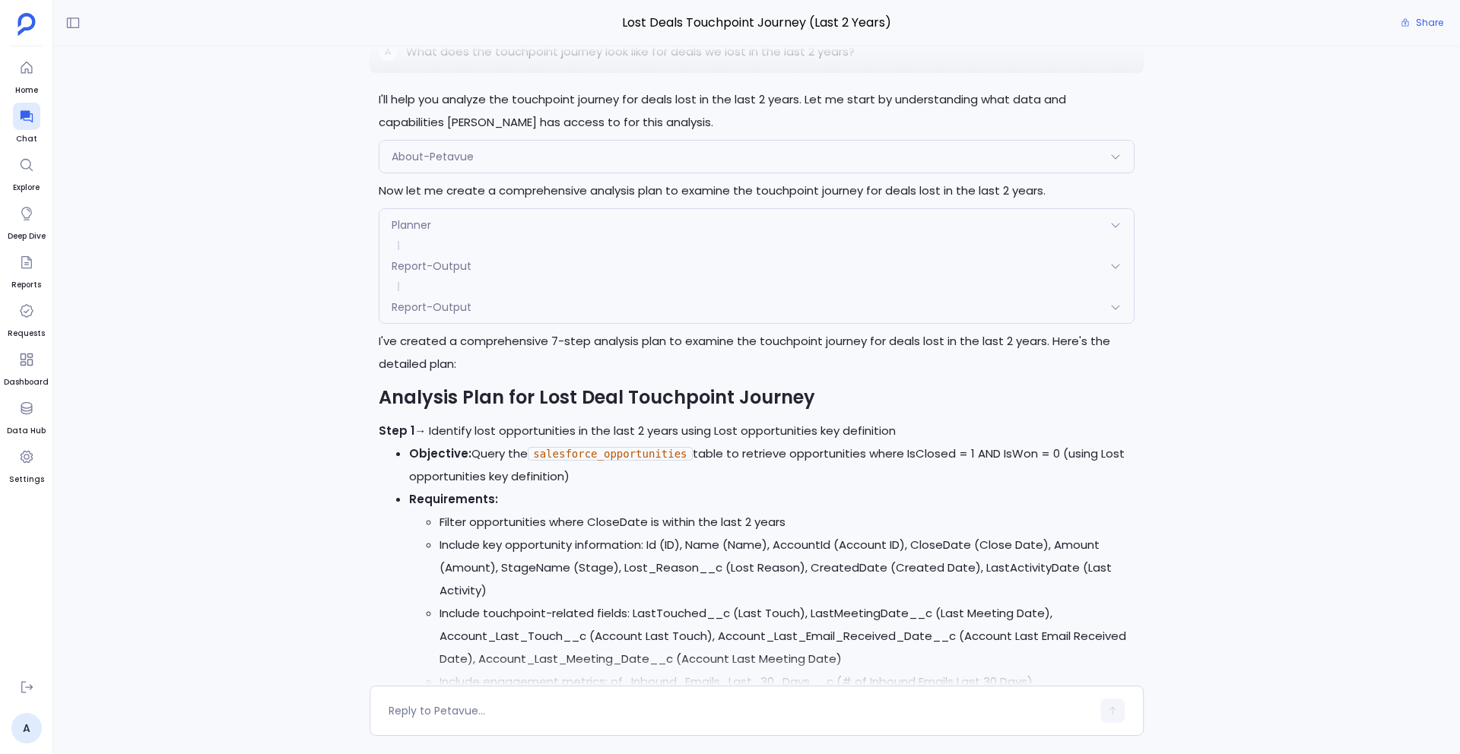
scroll to position [-11083, 0]
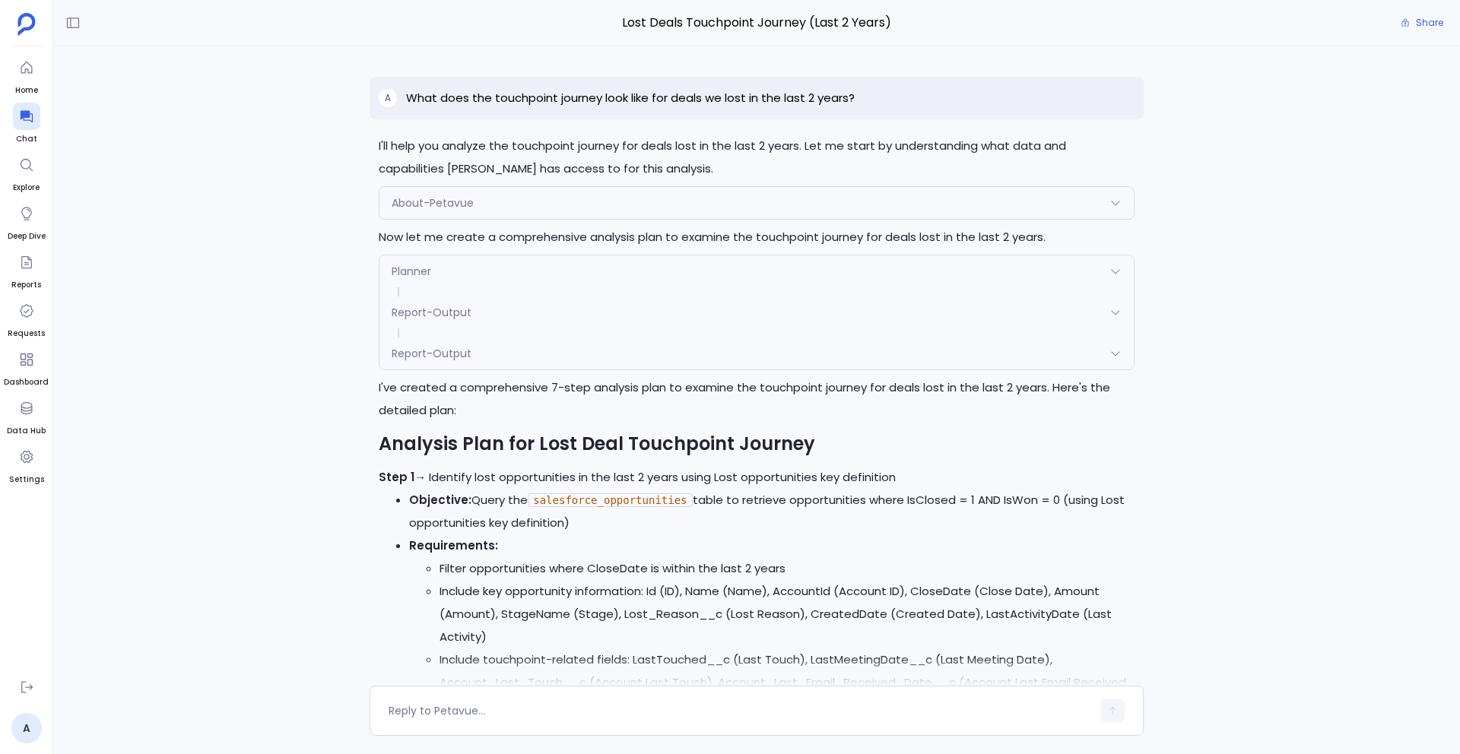
click at [473, 280] on div "Planner" at bounding box center [756, 271] width 754 height 32
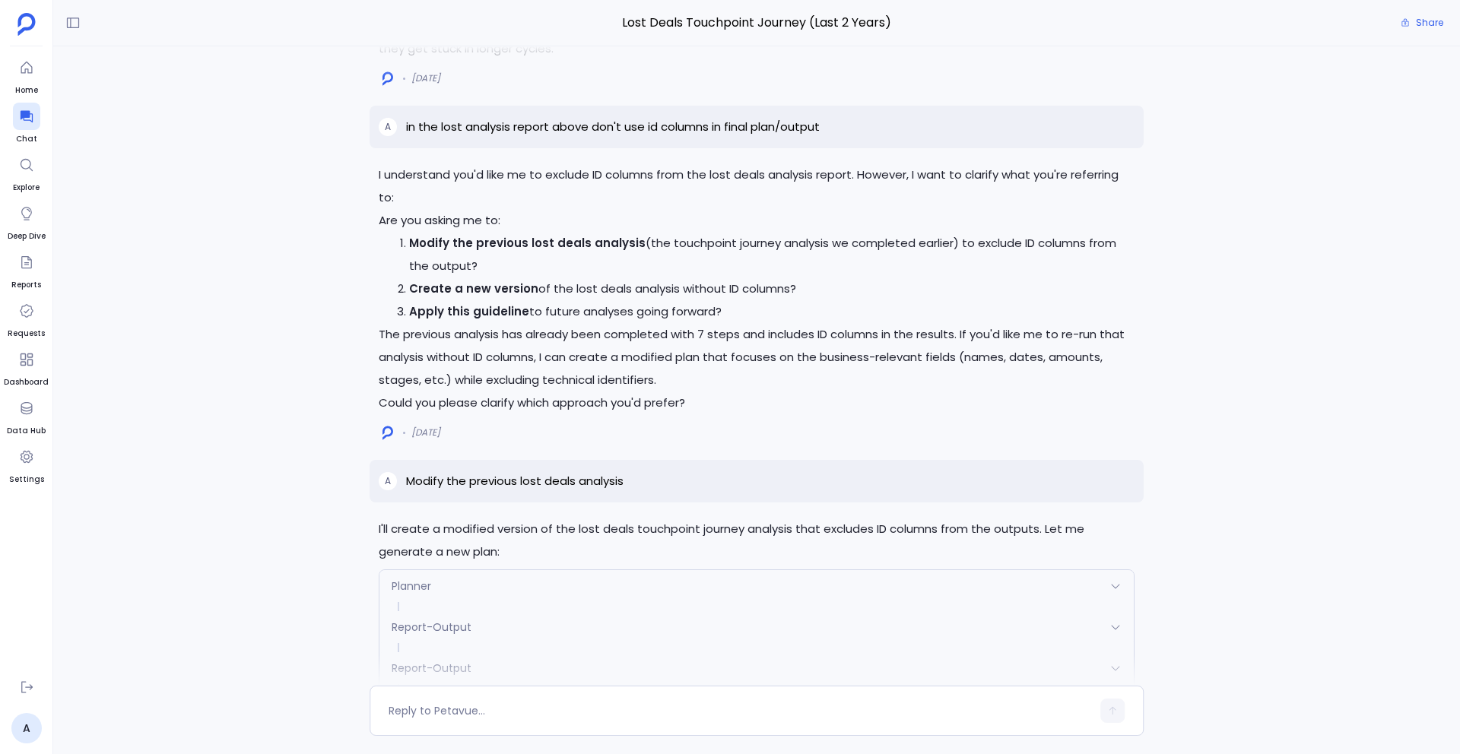
scroll to position [-2167, 0]
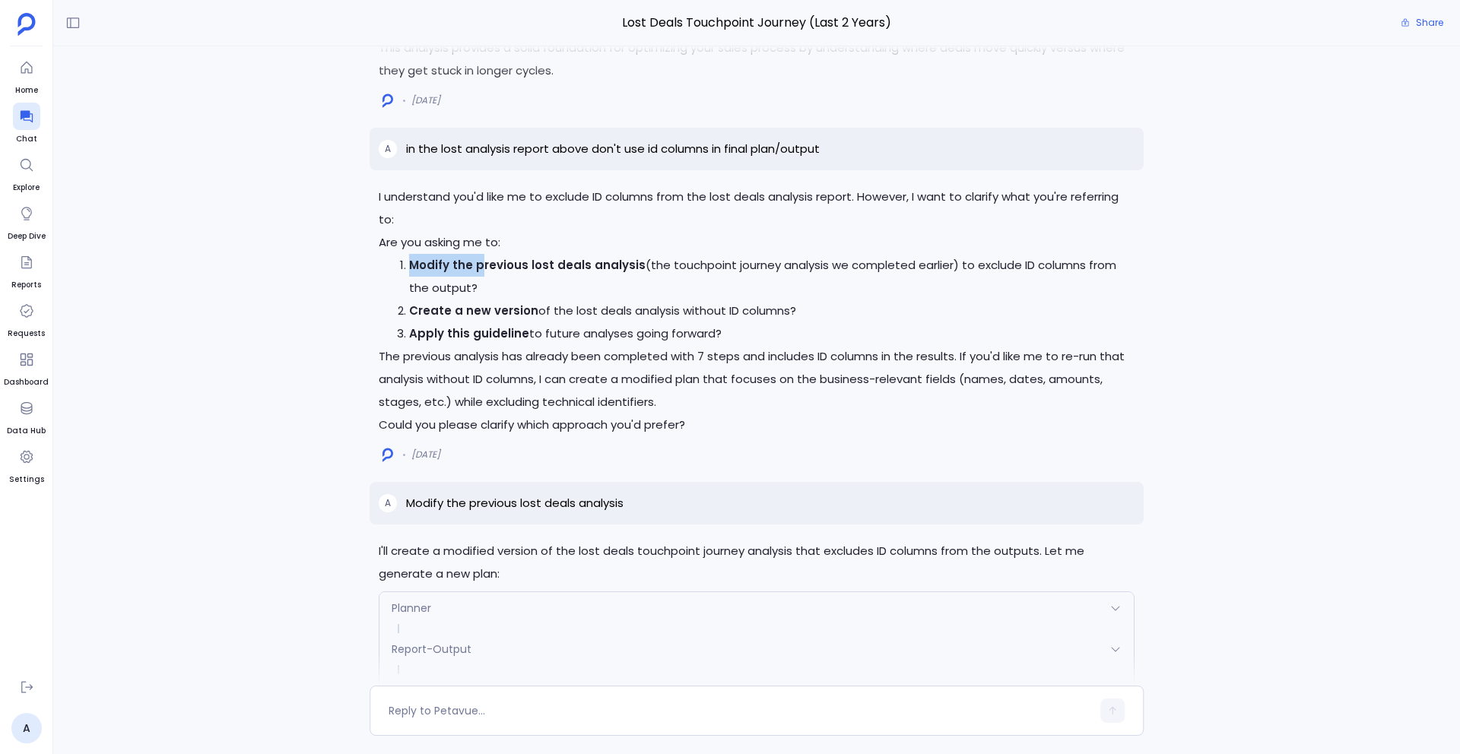
drag, startPoint x: 414, startPoint y: 240, endPoint x: 479, endPoint y: 239, distance: 65.4
click at [479, 257] on strong "Modify the previous lost deals analysis" at bounding box center [527, 265] width 236 height 16
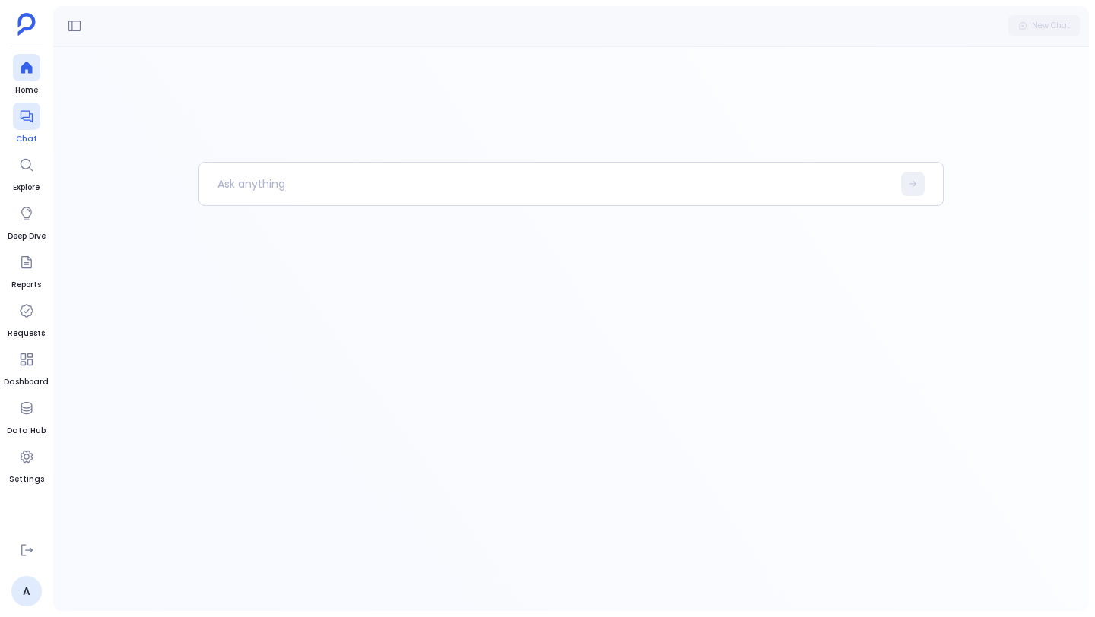
click at [27, 115] on icon at bounding box center [26, 116] width 15 height 15
